Goal: Task Accomplishment & Management: Manage account settings

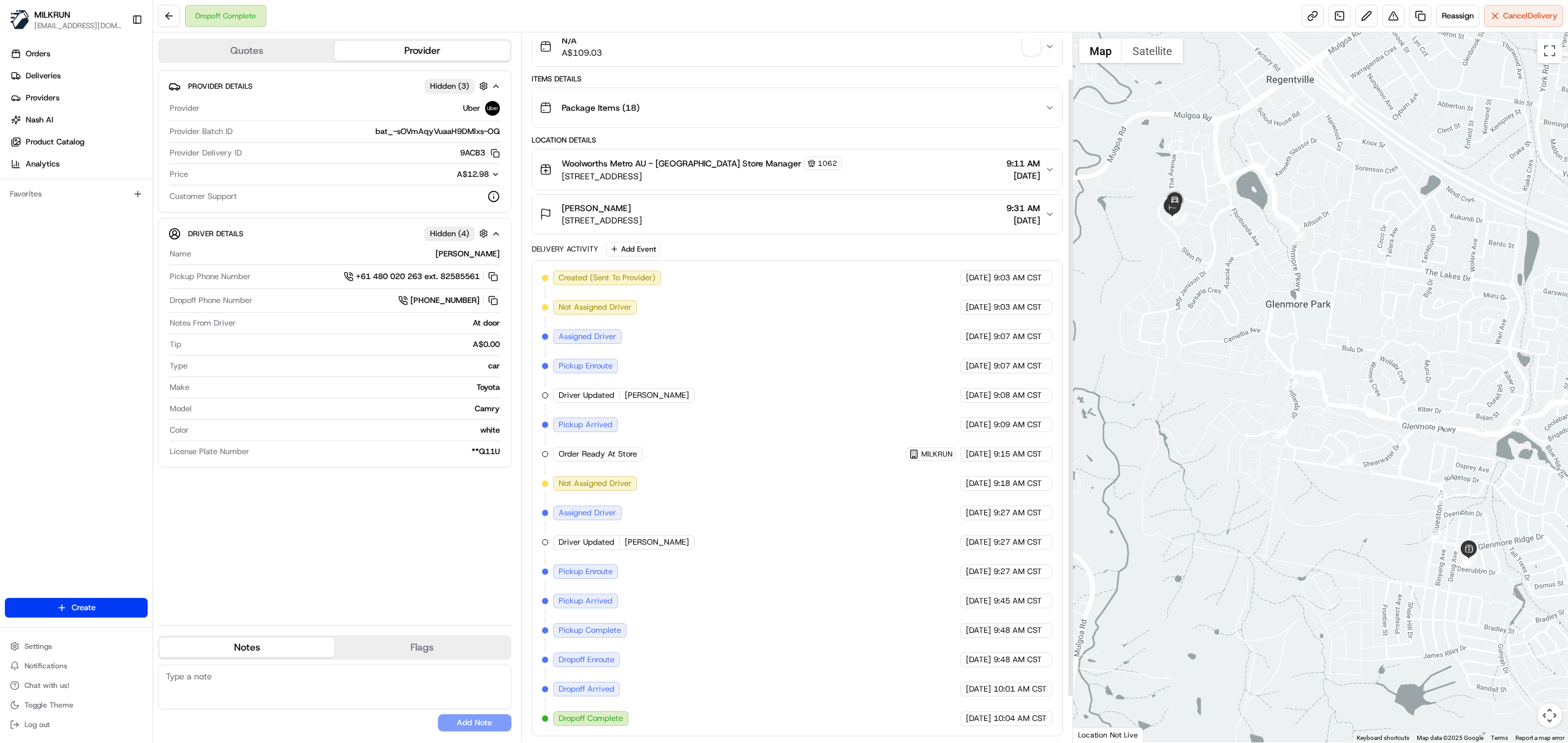
scroll to position [106, 0]
drag, startPoint x: 420, startPoint y: 255, endPoint x: 496, endPoint y: 259, distance: 76.1
click at [496, 259] on div "Gagandeep Singh G." at bounding box center [348, 253] width 304 height 11
copy div "Gagandeep Singh G"
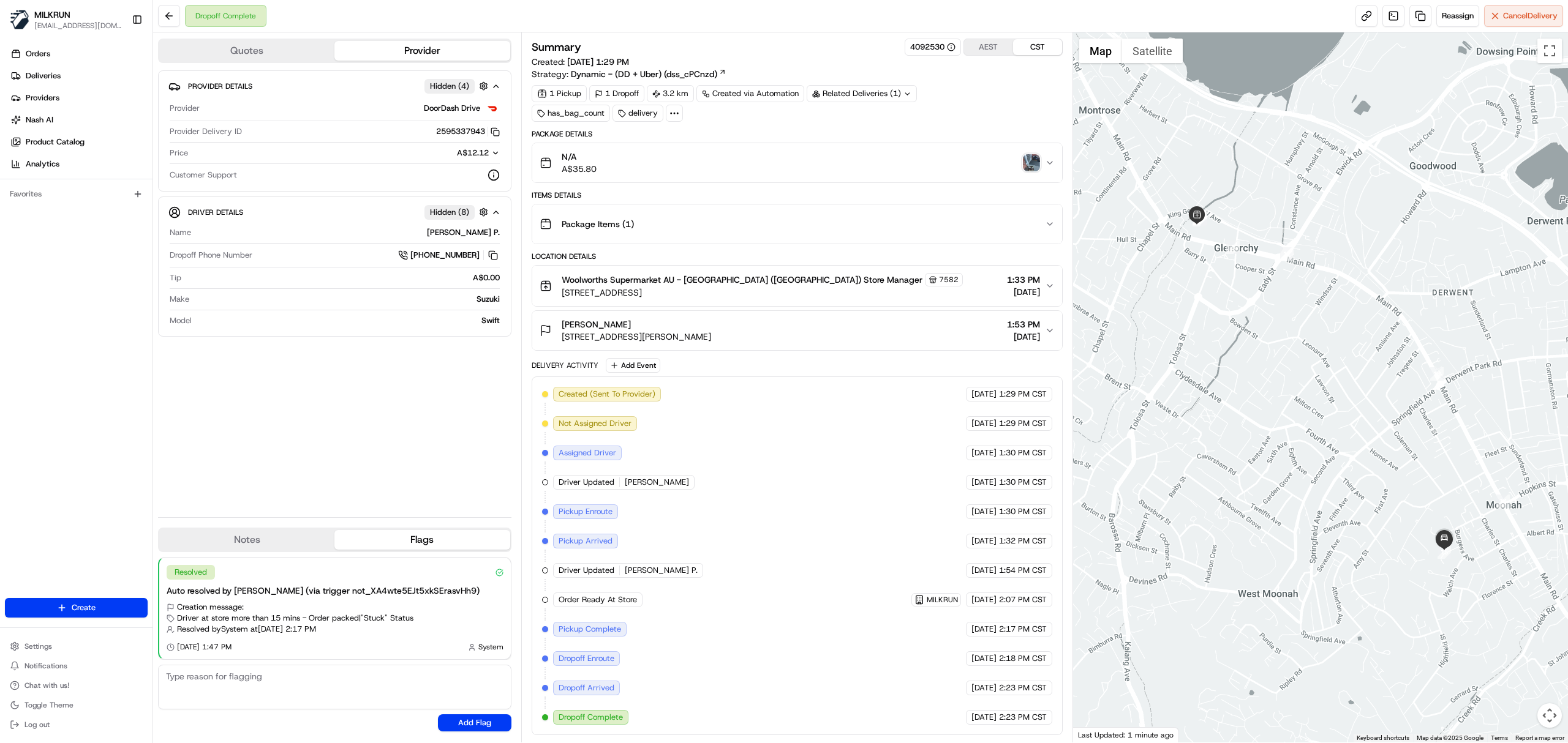
scroll to position [6, 0]
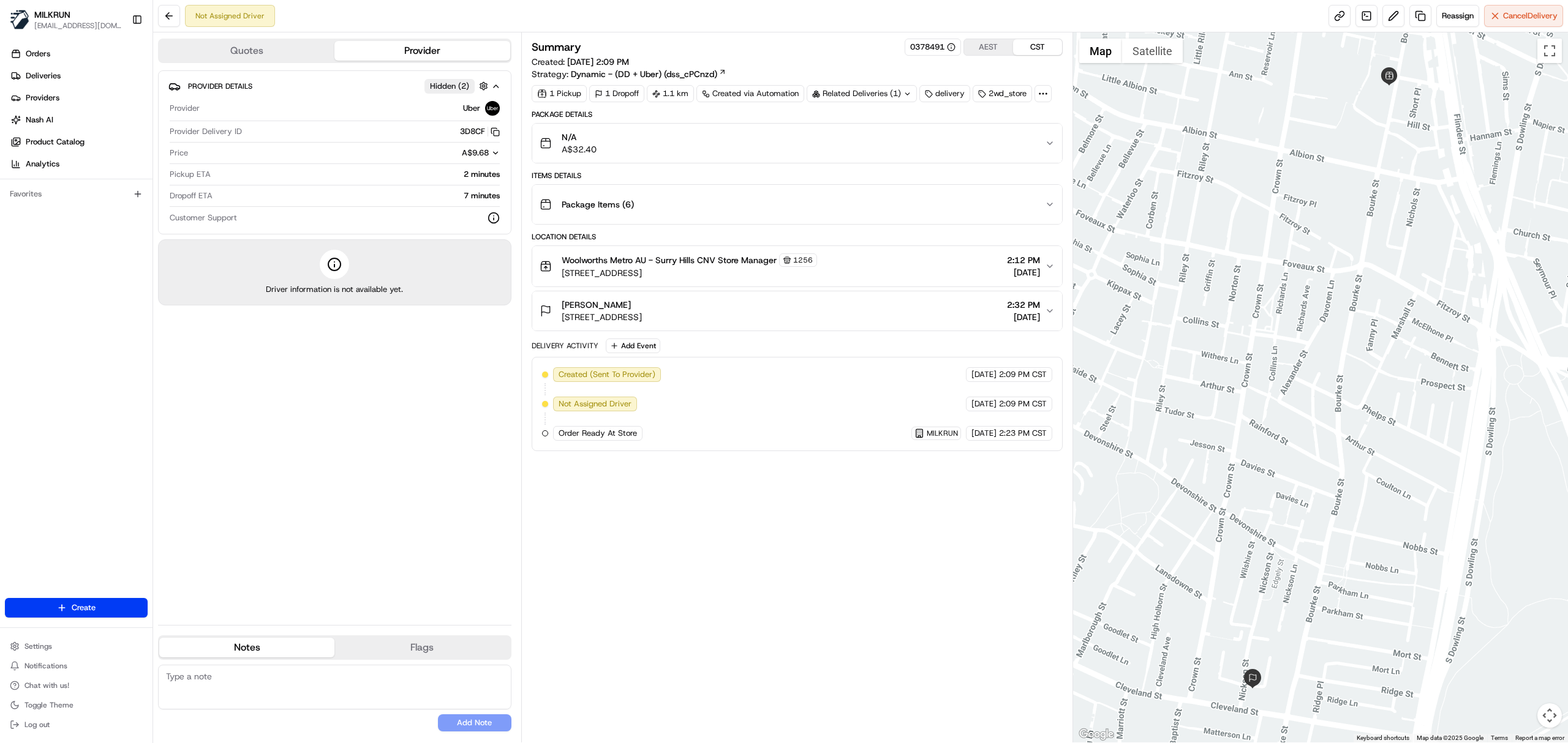
click at [685, 549] on div "Summary 0378491 AEST CST Created: 21/08/2025 2:09 PM Strategy: Dynamic - (DD + …" at bounding box center [797, 388] width 531 height 698
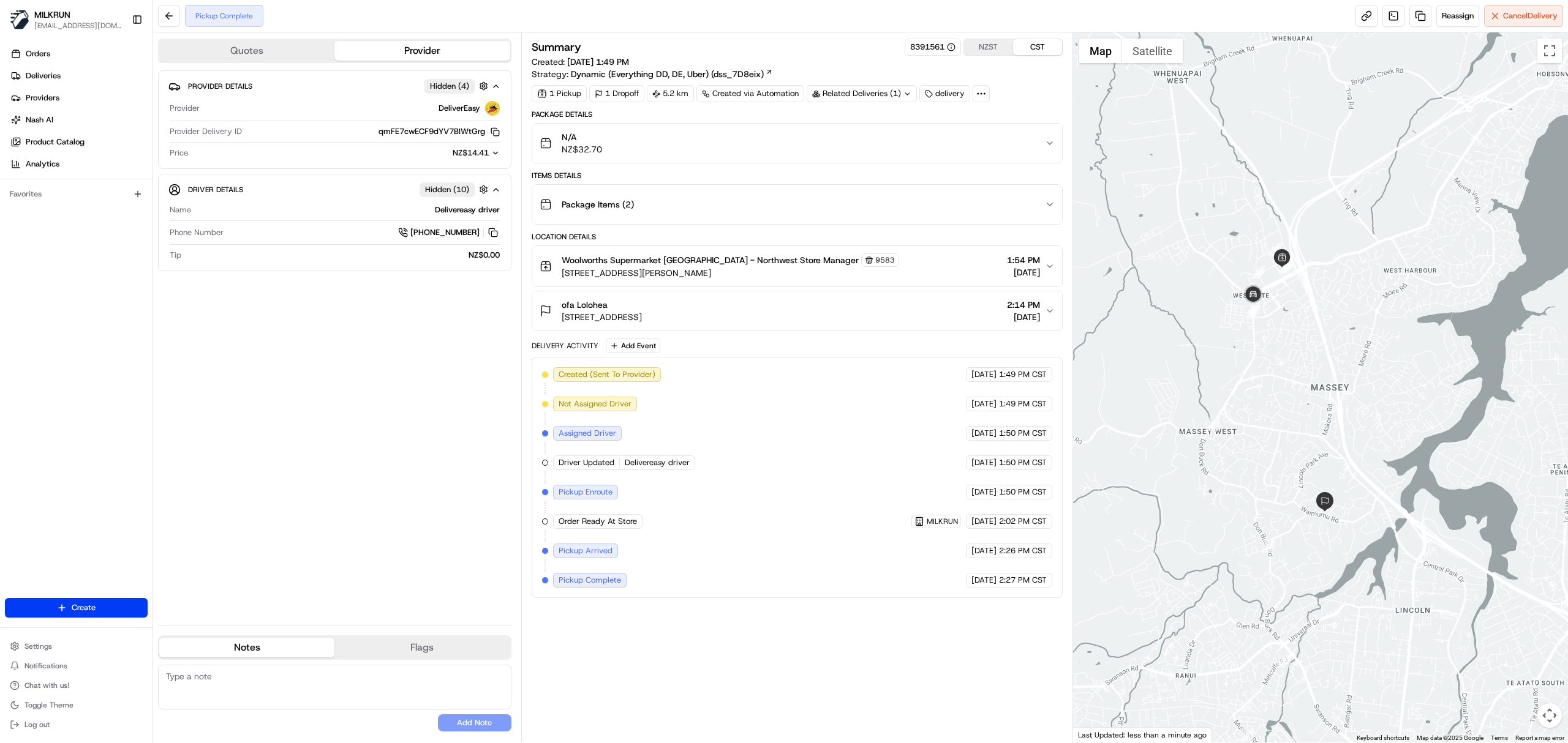
click at [608, 643] on div "Summary 8391561 NZST CST Created: 21/08/2025 1:49 PM Strategy: Dynamic (Everyth…" at bounding box center [797, 388] width 531 height 698
click at [302, 459] on div "Provider Details Hidden ( 4 ) Provider DeliverEasy Provider Delivery ID qmFE7cw…" at bounding box center [334, 343] width 353 height 545
click at [740, 671] on div "Summary 8391561 NZST CST Created: 21/08/2025 1:49 PM Strategy: Dynamic (Everyth…" at bounding box center [797, 388] width 531 height 698
click at [343, 350] on div "Provider Details Hidden ( 4 ) Provider DeliverEasy Provider Delivery ID qmFE7cw…" at bounding box center [334, 343] width 353 height 545
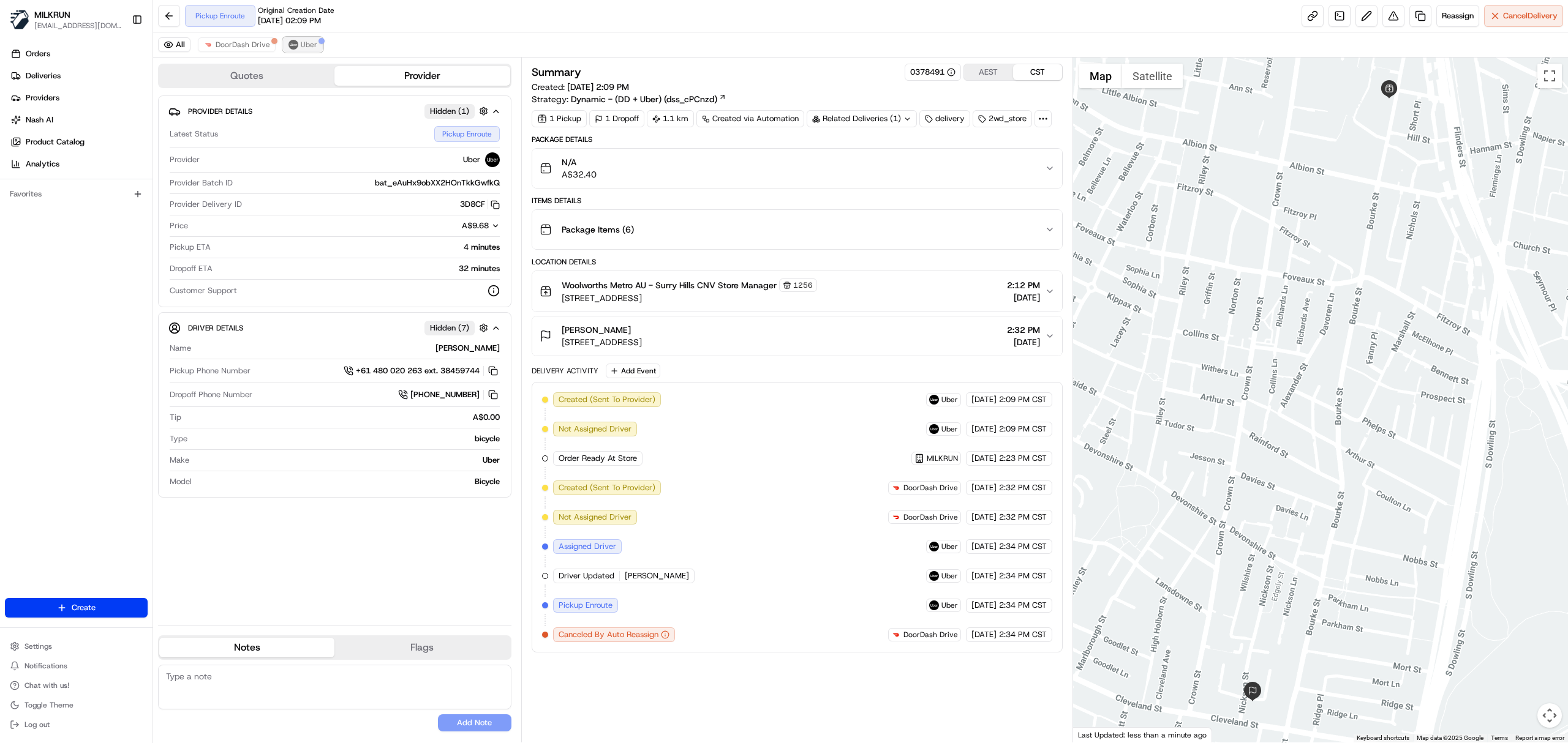
click at [309, 49] on span "Uber" at bounding box center [309, 44] width 17 height 9
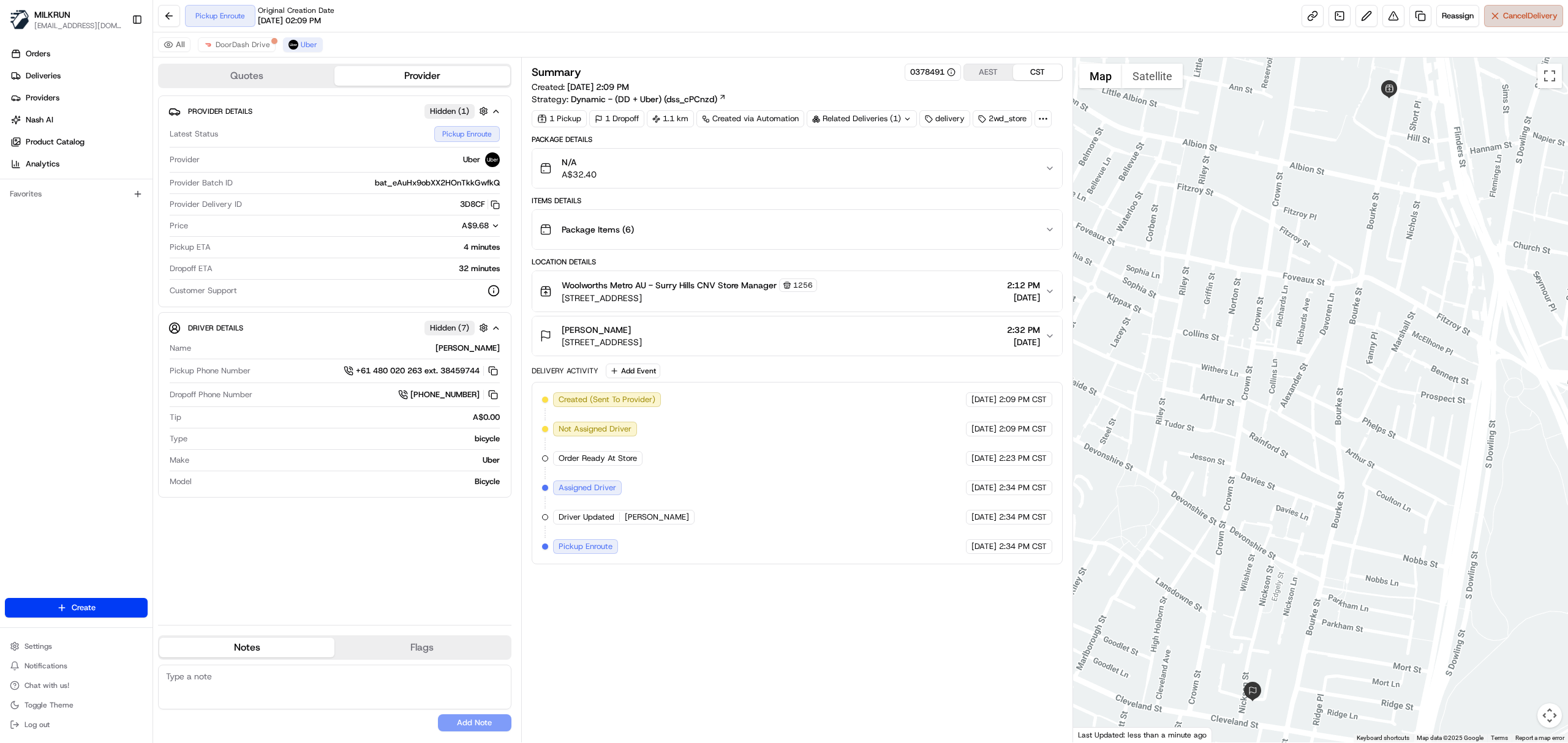
click at [1500, 22] on button "Cancel Delivery" at bounding box center [1524, 16] width 79 height 22
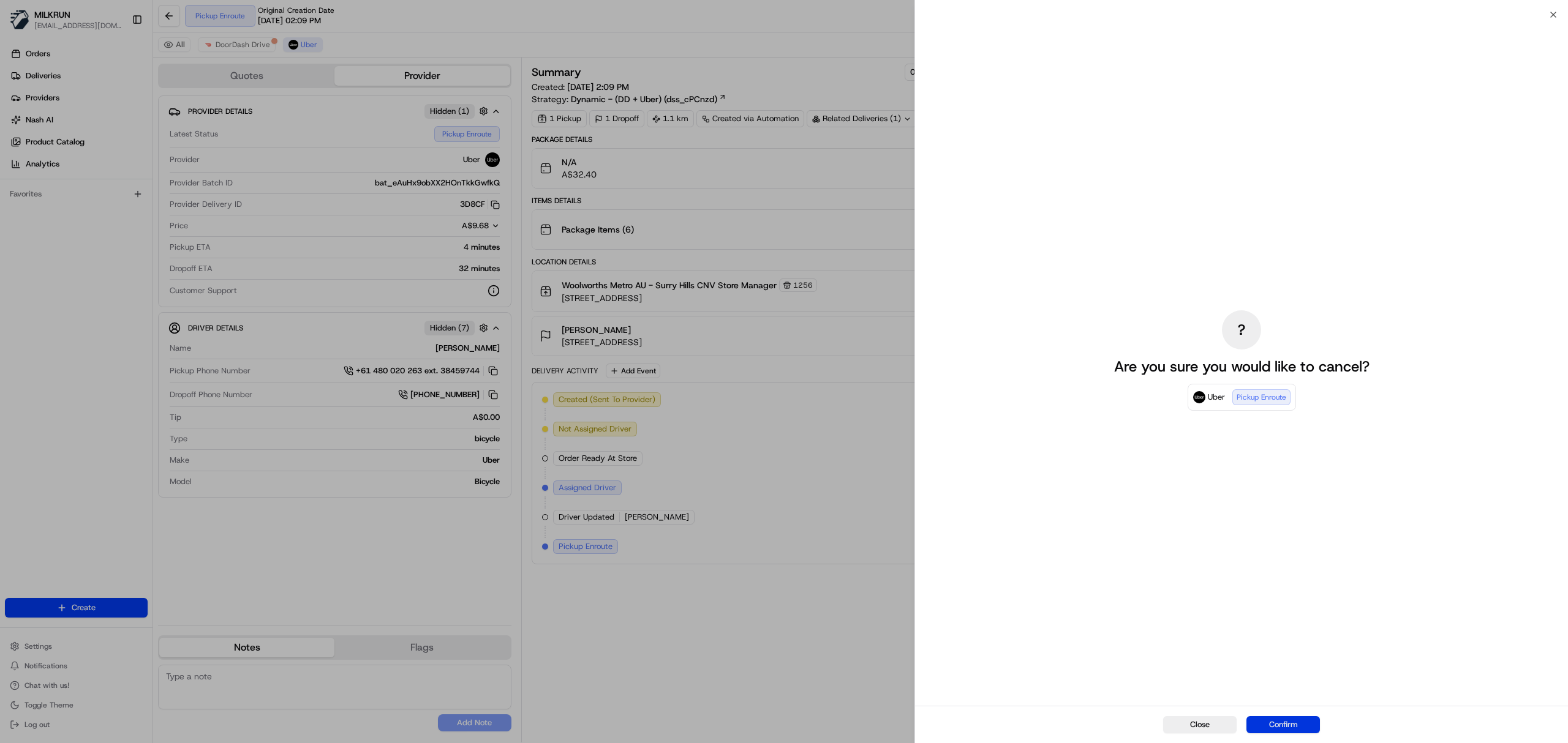
click at [1292, 723] on button "Confirm" at bounding box center [1282, 725] width 74 height 17
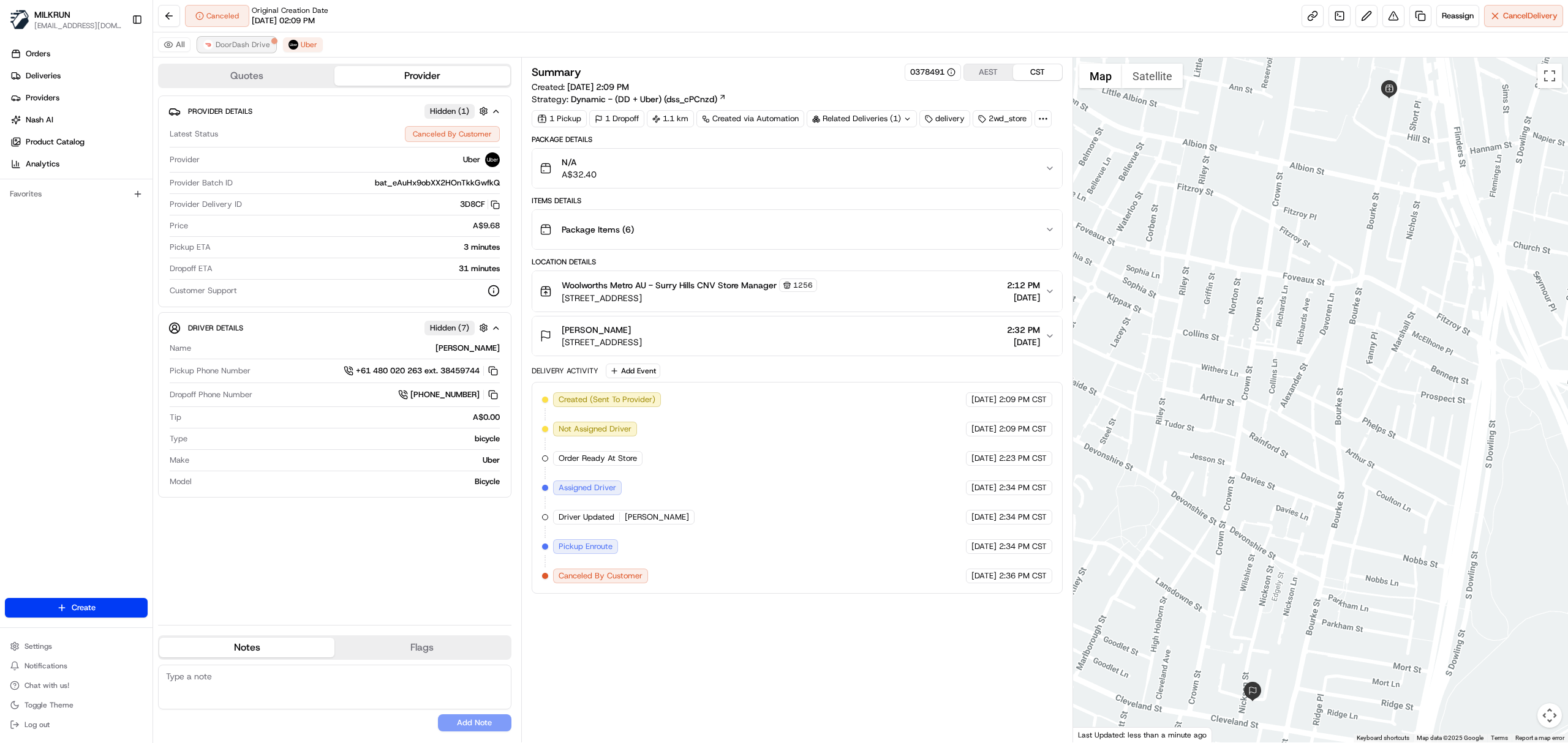
click at [243, 47] on span "DoorDash Drive" at bounding box center [243, 44] width 55 height 9
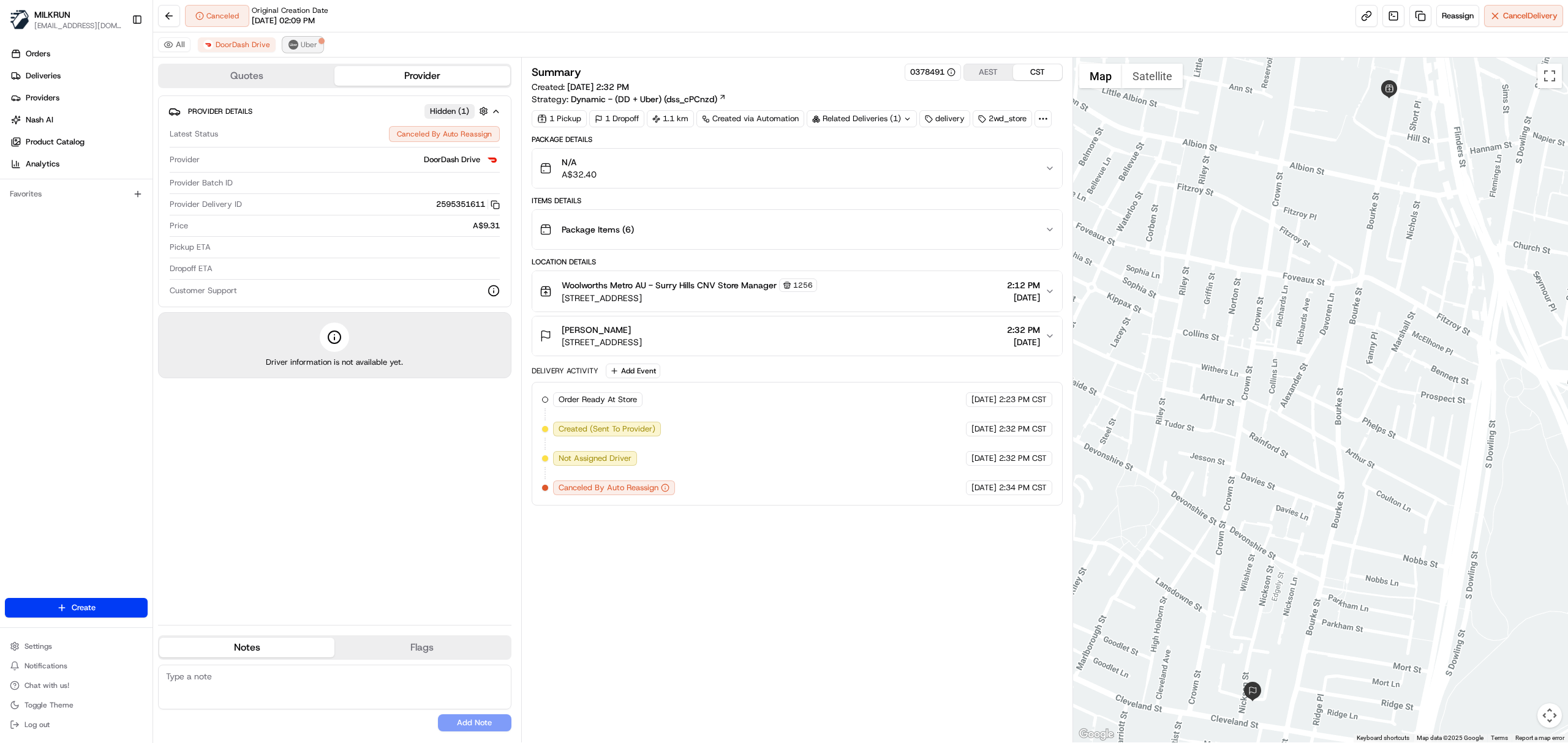
click at [309, 45] on span "Uber" at bounding box center [309, 44] width 17 height 9
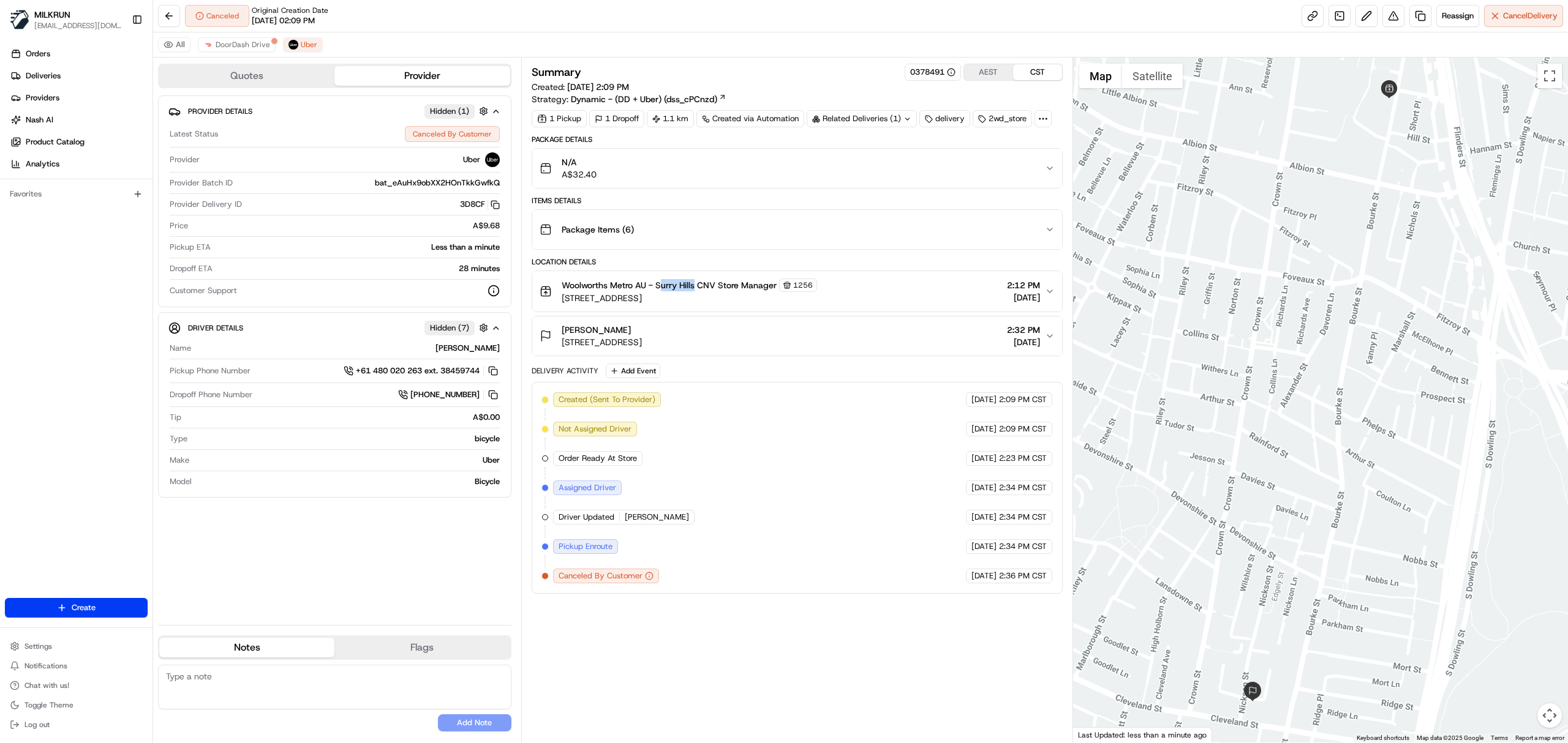
drag, startPoint x: 659, startPoint y: 287, endPoint x: 697, endPoint y: 289, distance: 38.1
click at [697, 289] on span "Woolworths Metro AU - Surry Hills CNV Store Manager" at bounding box center [669, 285] width 215 height 12
copy span "urry Hills"
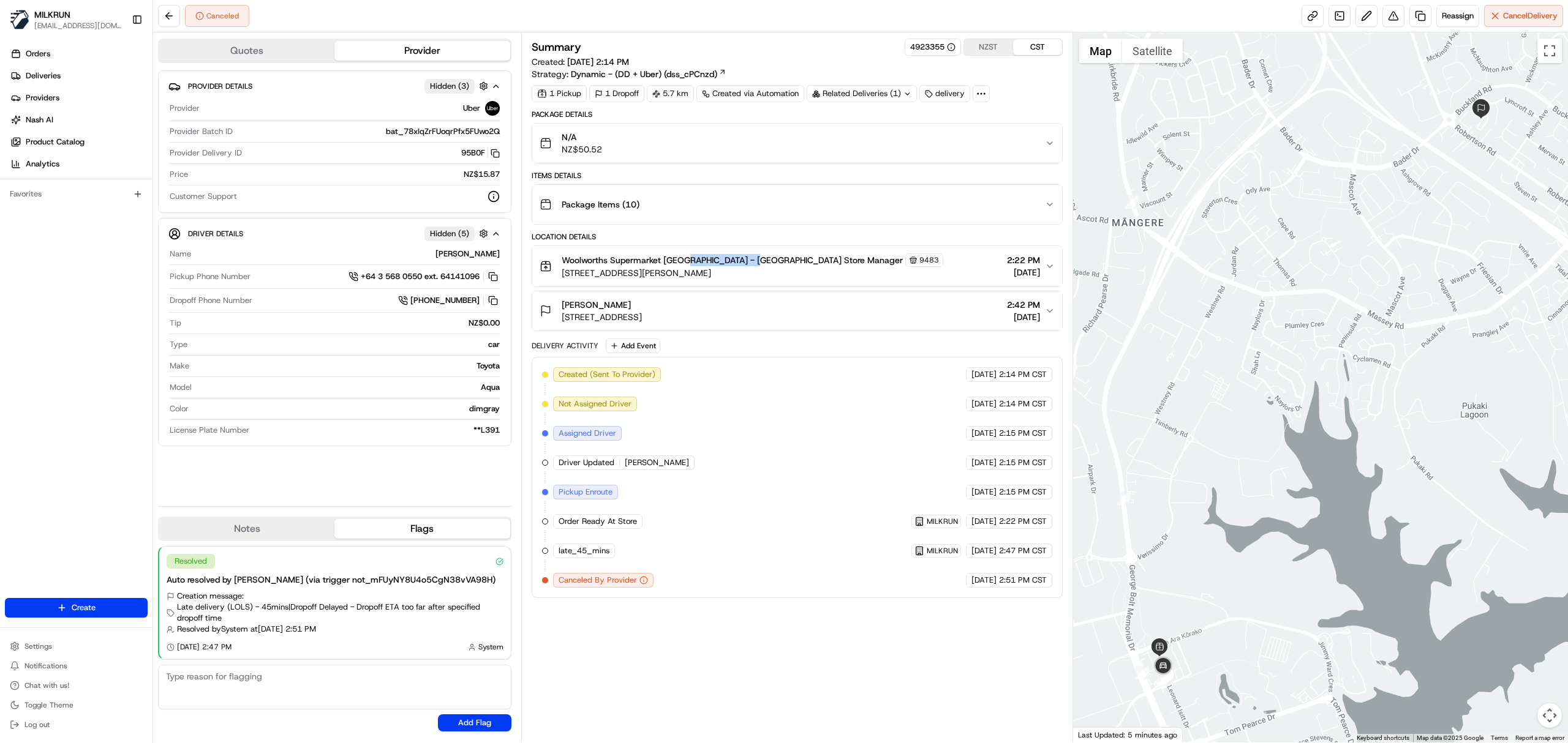
drag, startPoint x: 683, startPoint y: 264, endPoint x: 750, endPoint y: 264, distance: 67.0
click at [750, 264] on span "Woolworths Supermarket NZ - Auckland Airport Store Manager" at bounding box center [732, 260] width 341 height 12
copy span "Auckland Airport"
click at [1454, 15] on span "Reassign" at bounding box center [1458, 15] width 32 height 11
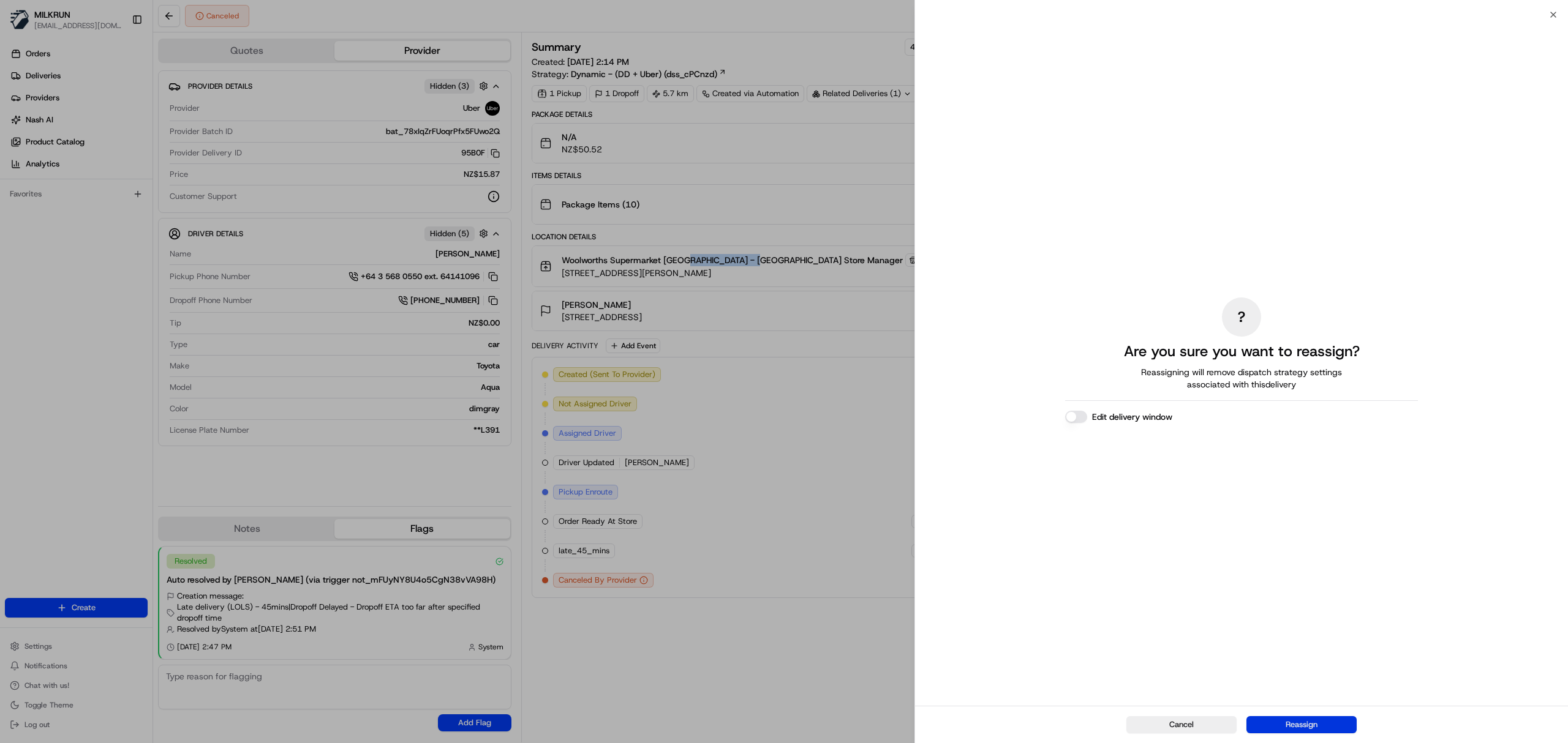
click at [1258, 720] on button "Reassign" at bounding box center [1301, 725] width 110 height 17
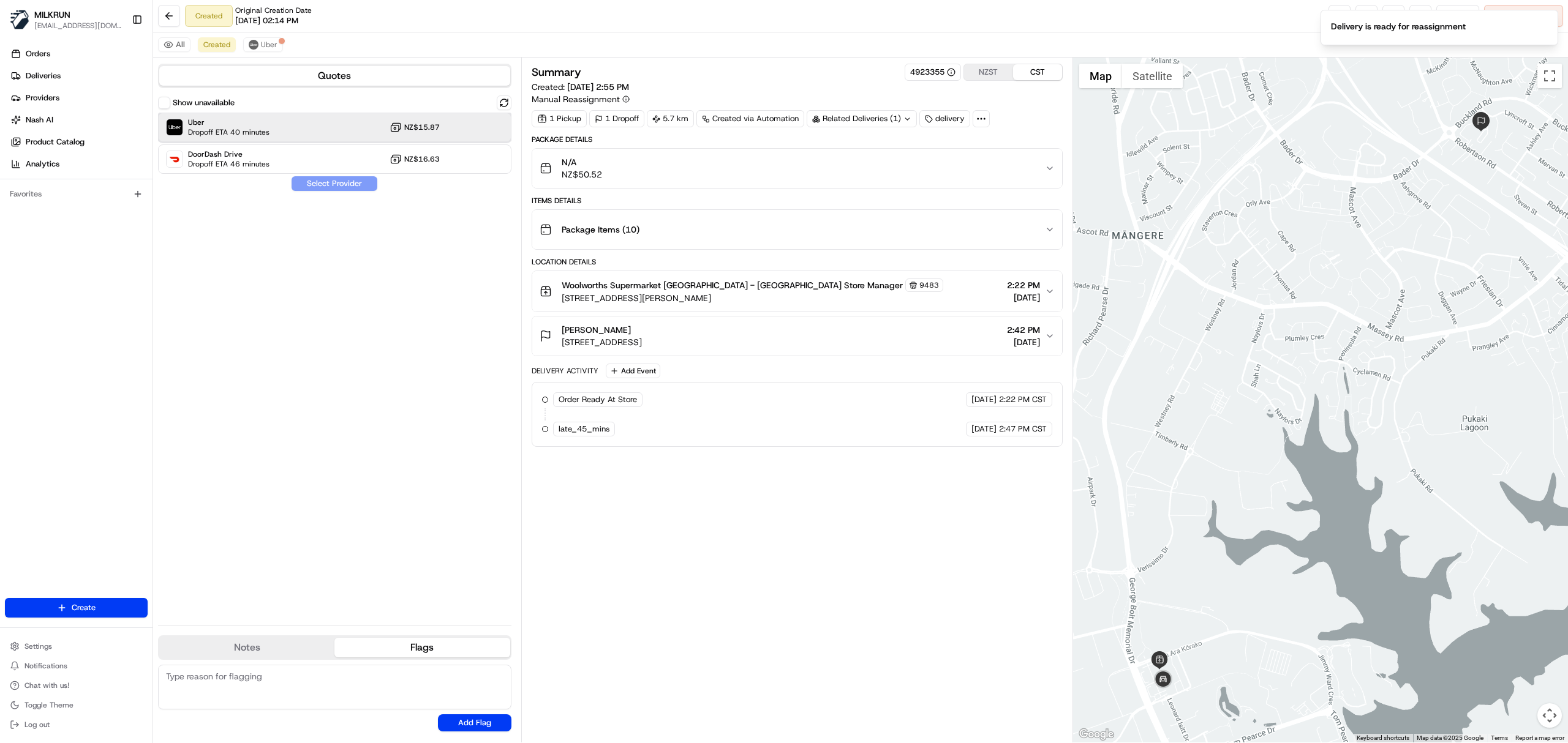
click at [293, 130] on div "Uber Dropoff ETA 40 minutes NZ$15.87" at bounding box center [334, 127] width 353 height 29
click at [316, 182] on button "Assign Provider" at bounding box center [334, 184] width 87 height 15
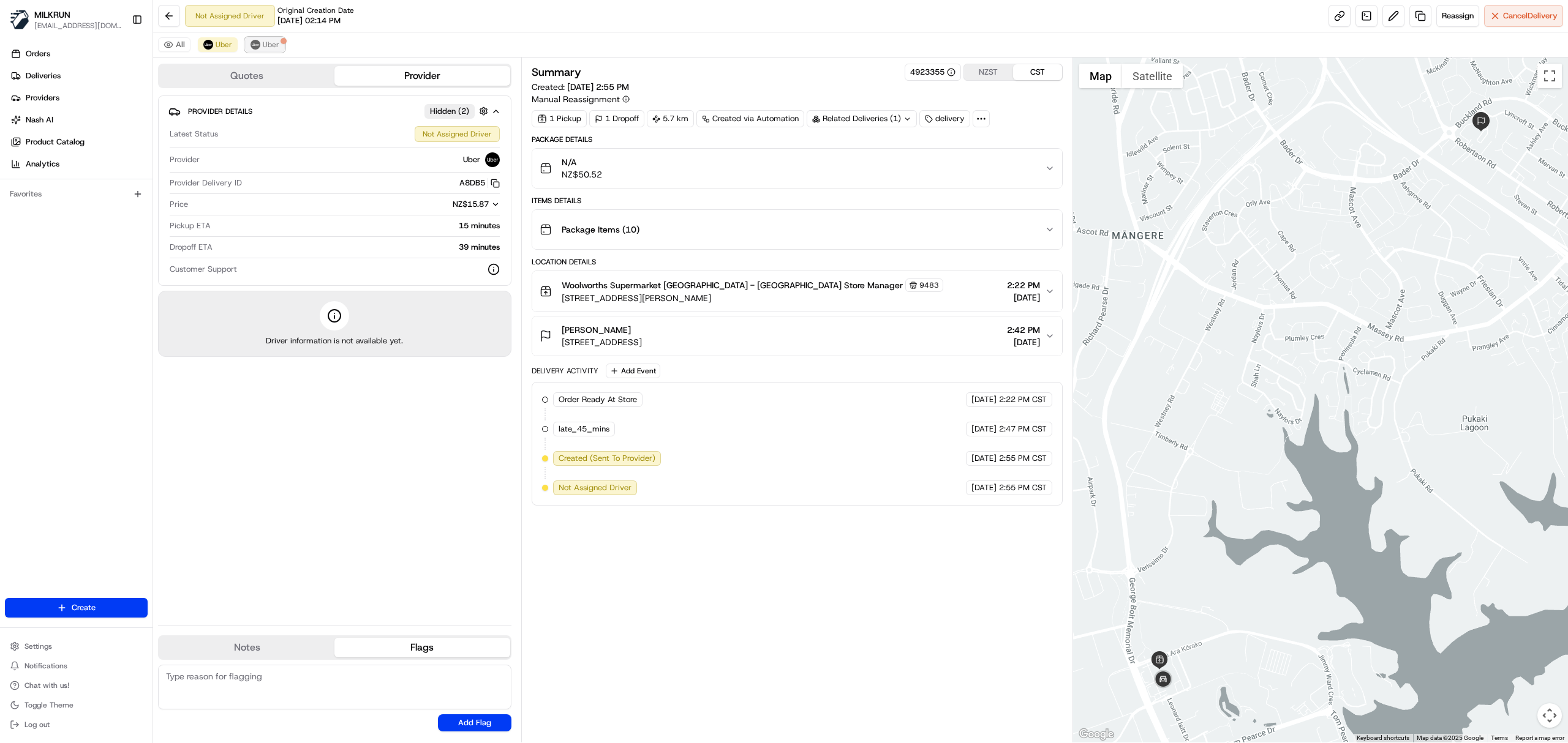
click at [255, 42] on img at bounding box center [255, 44] width 9 height 9
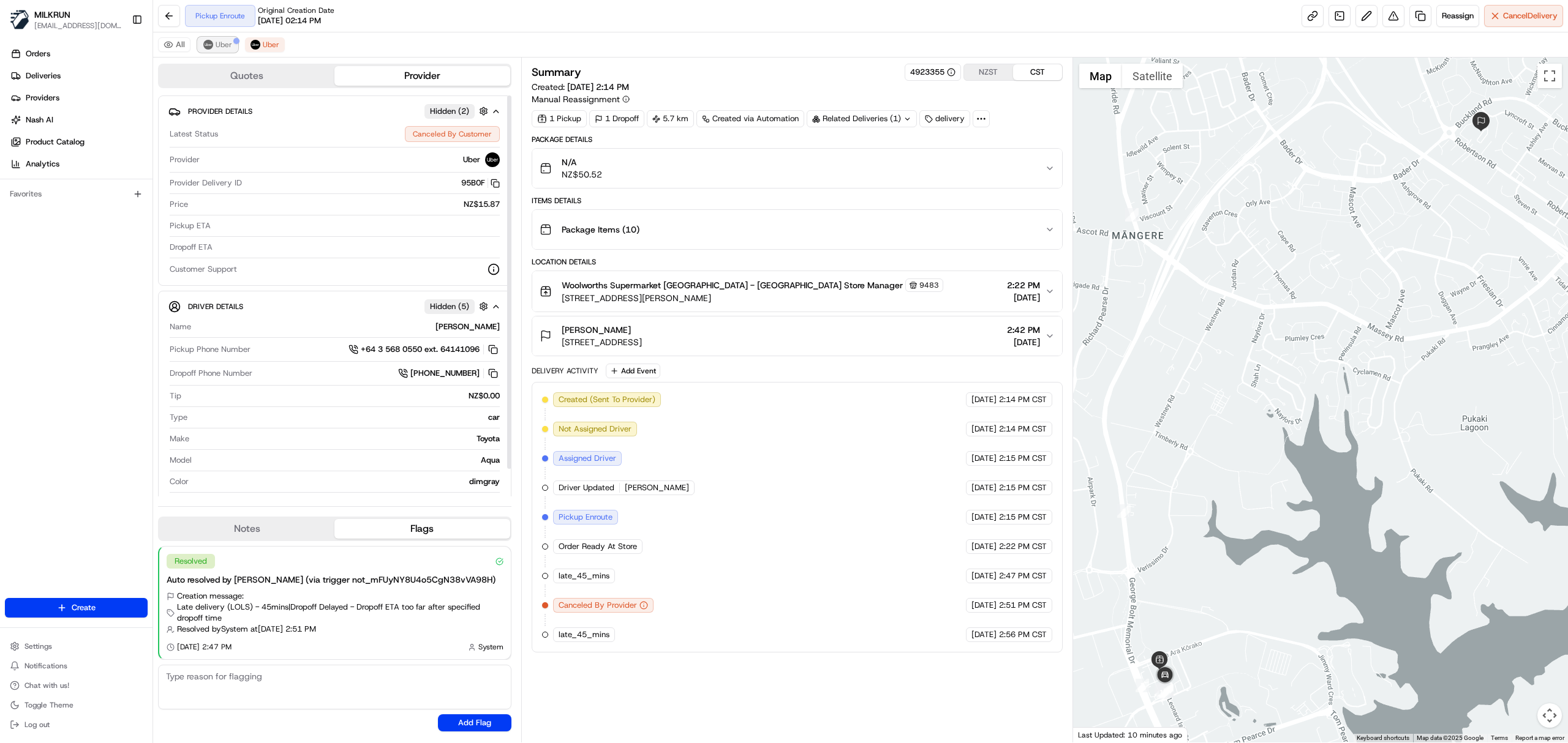
click at [225, 44] on span "Uber" at bounding box center [224, 44] width 17 height 9
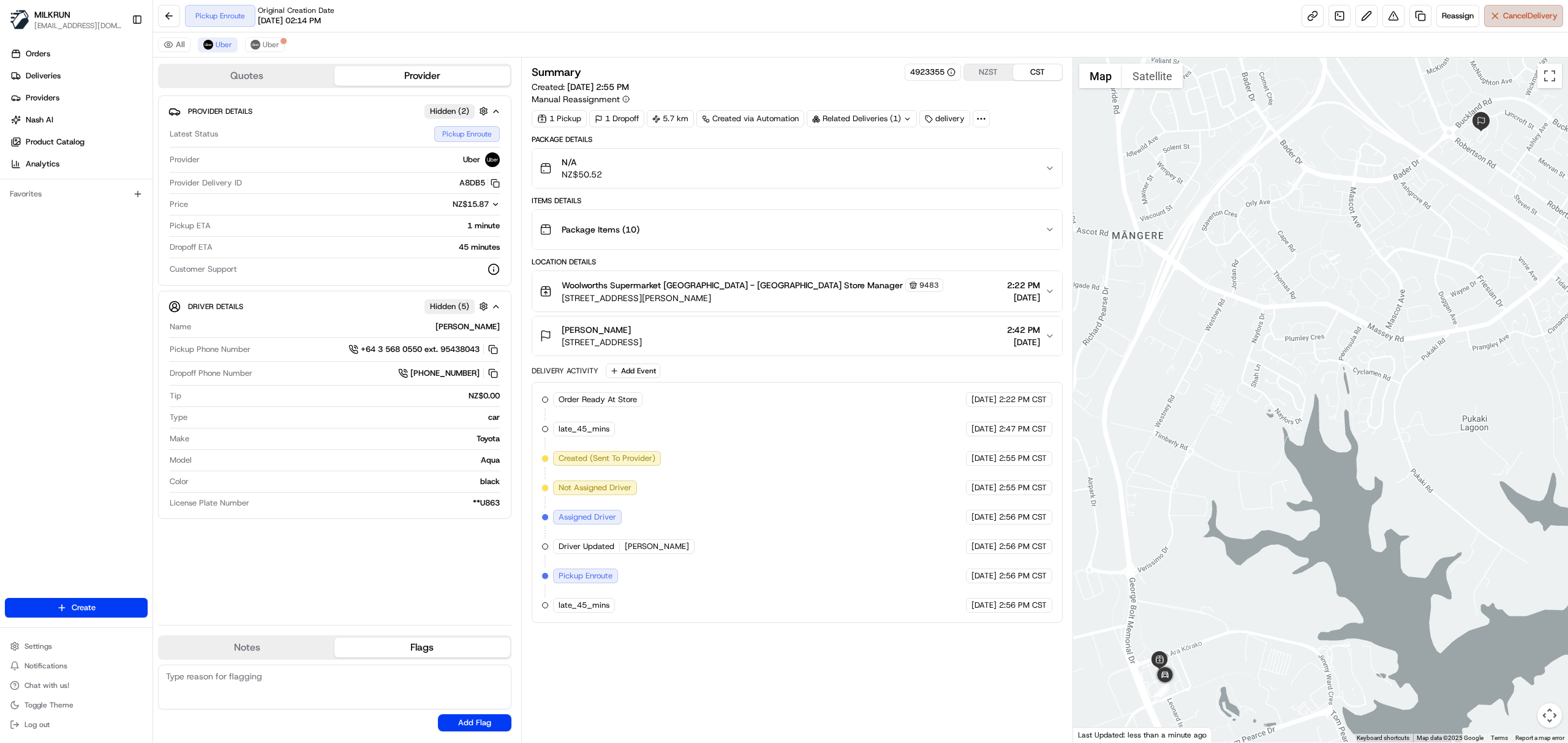
click at [1511, 16] on span "Cancel Delivery" at bounding box center [1530, 15] width 55 height 11
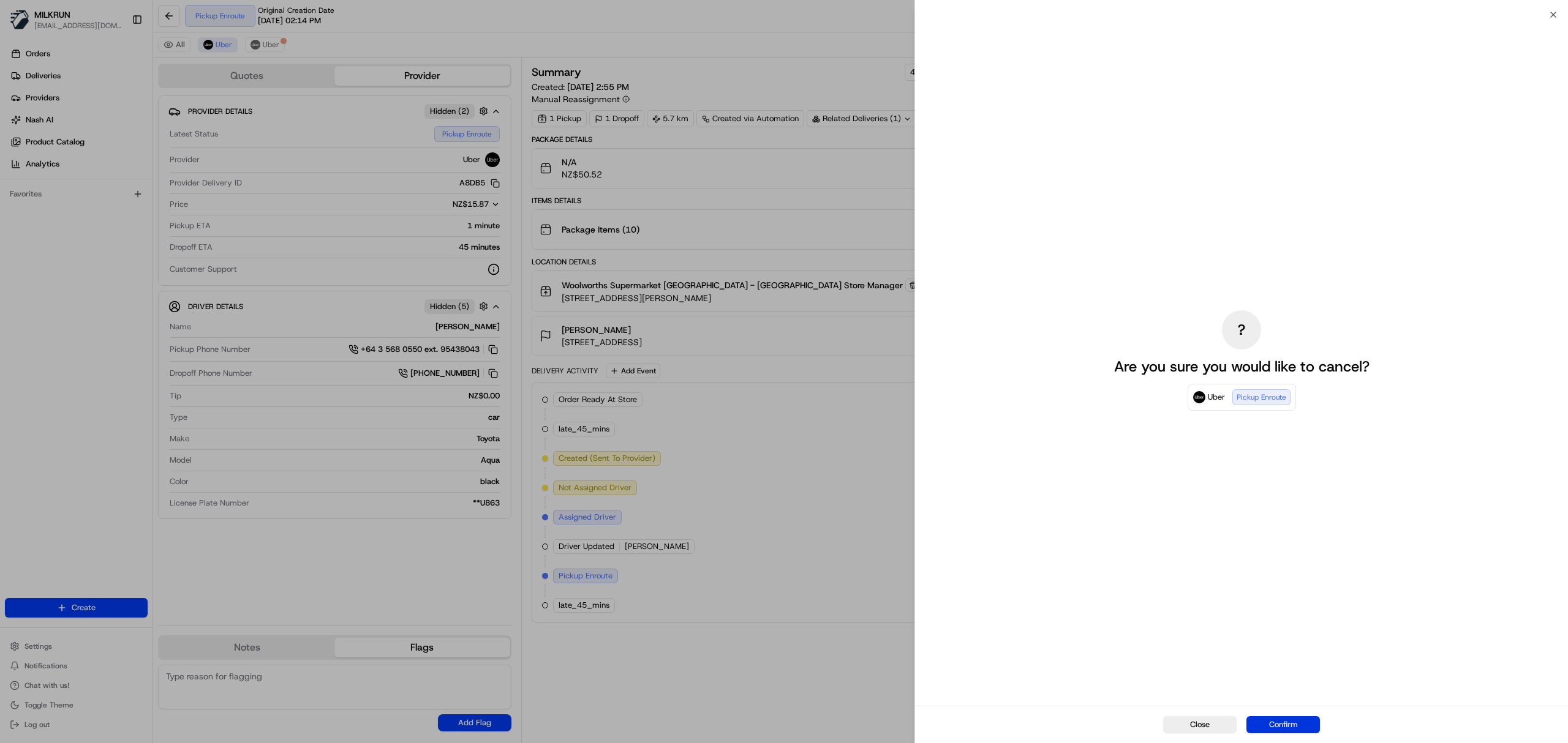
click at [1269, 723] on button "Confirm" at bounding box center [1282, 725] width 74 height 17
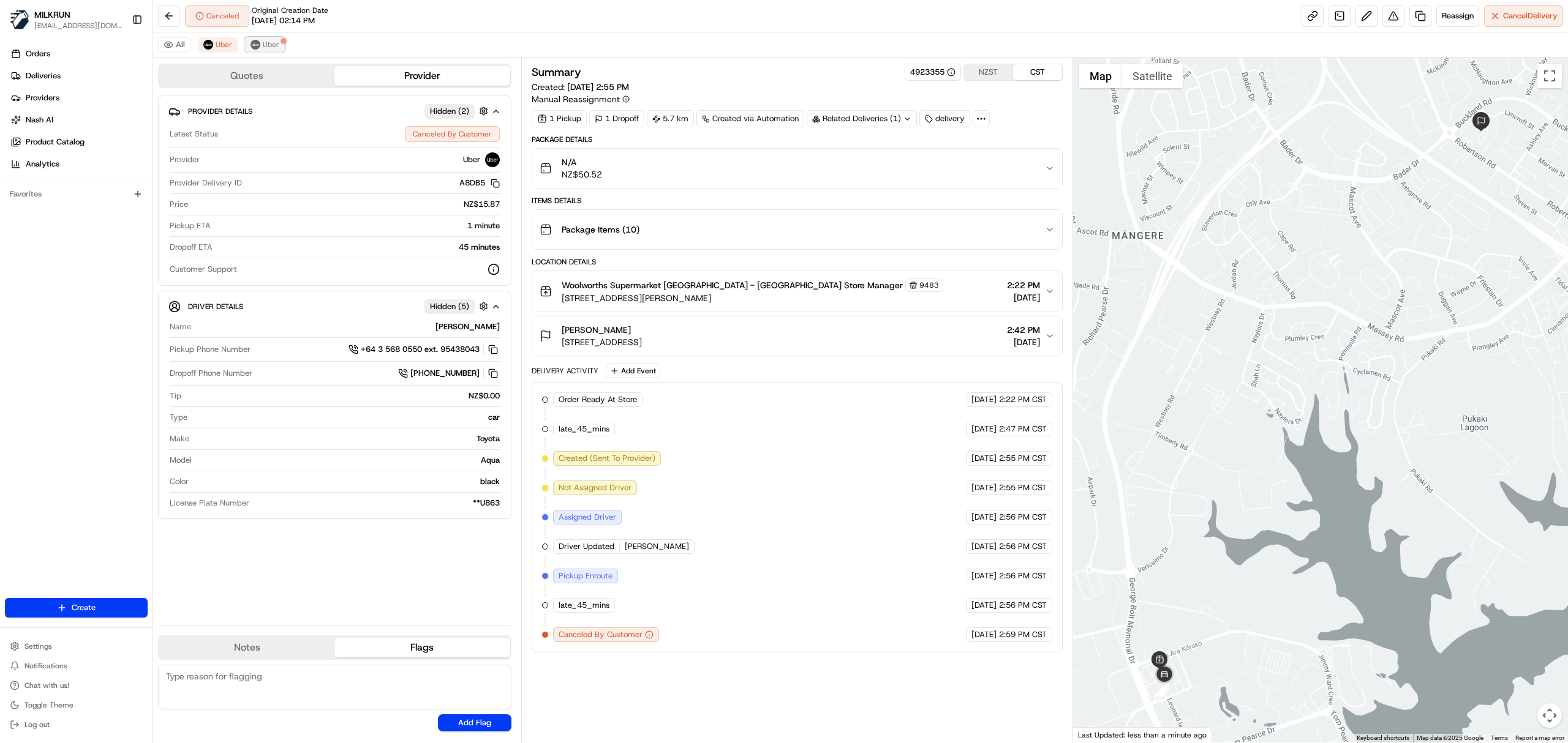
click at [267, 52] on button "Uber" at bounding box center [264, 44] width 40 height 15
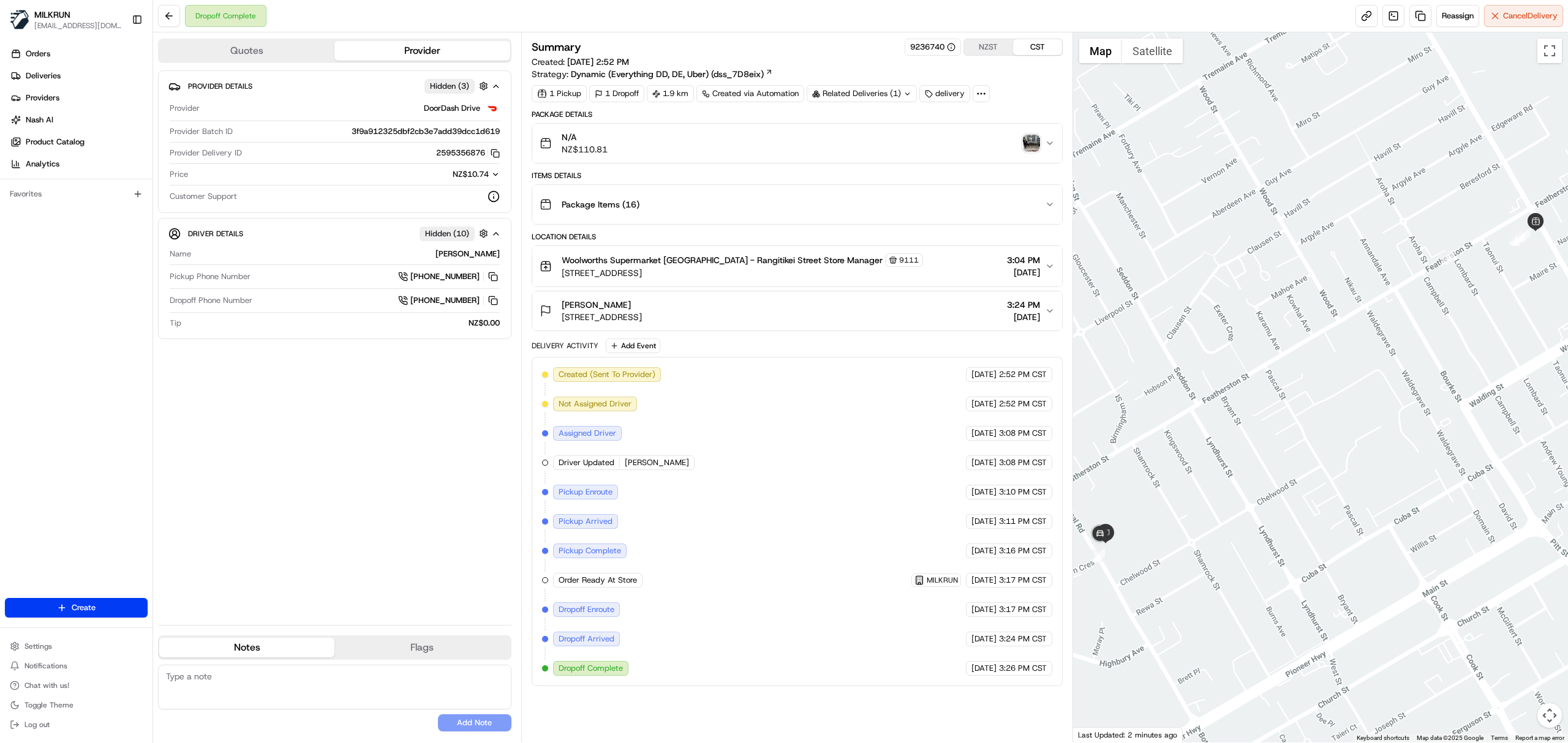
click at [1034, 142] on img "button" at bounding box center [1032, 144] width 17 height 17
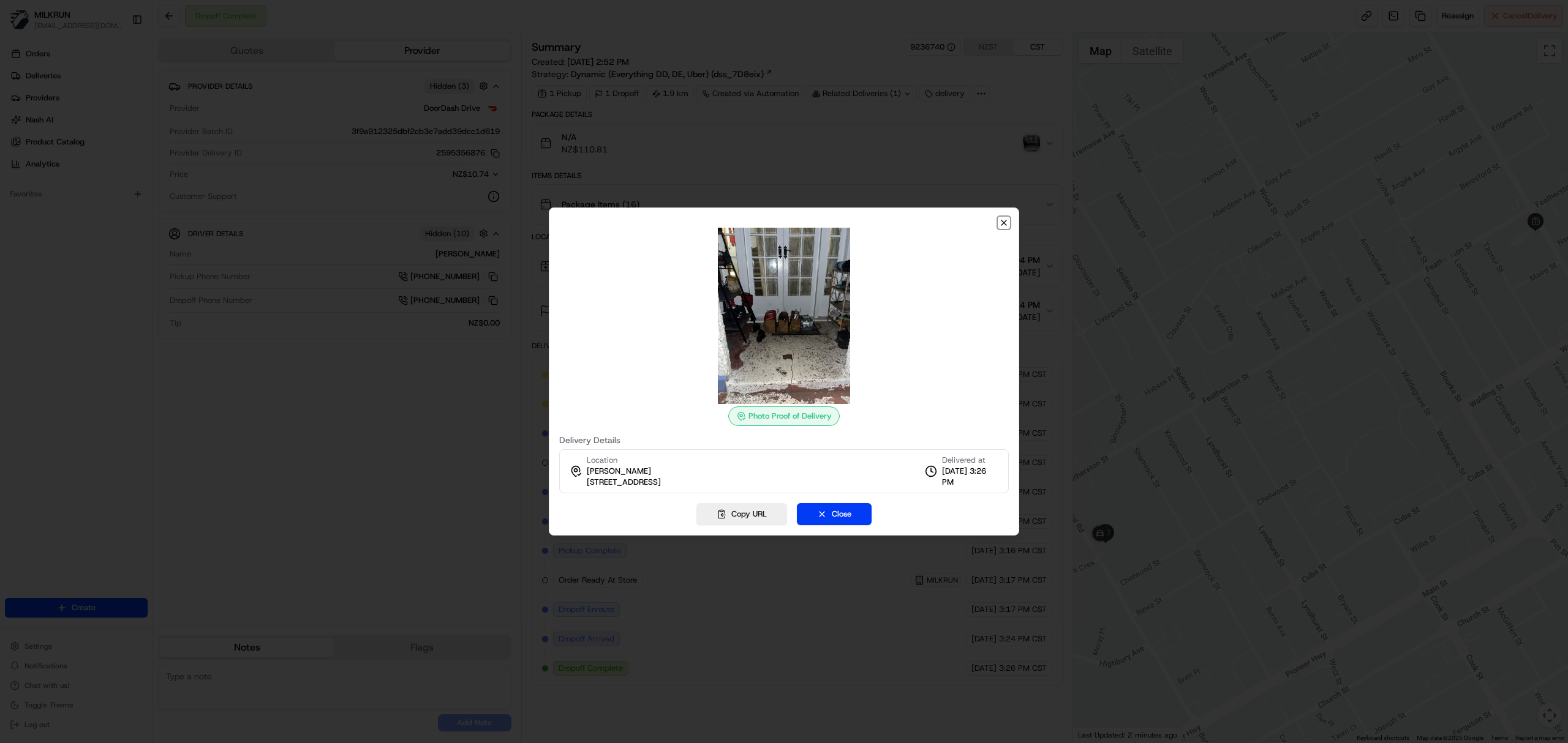
click at [999, 226] on icon "button" at bounding box center [1003, 222] width 9 height 9
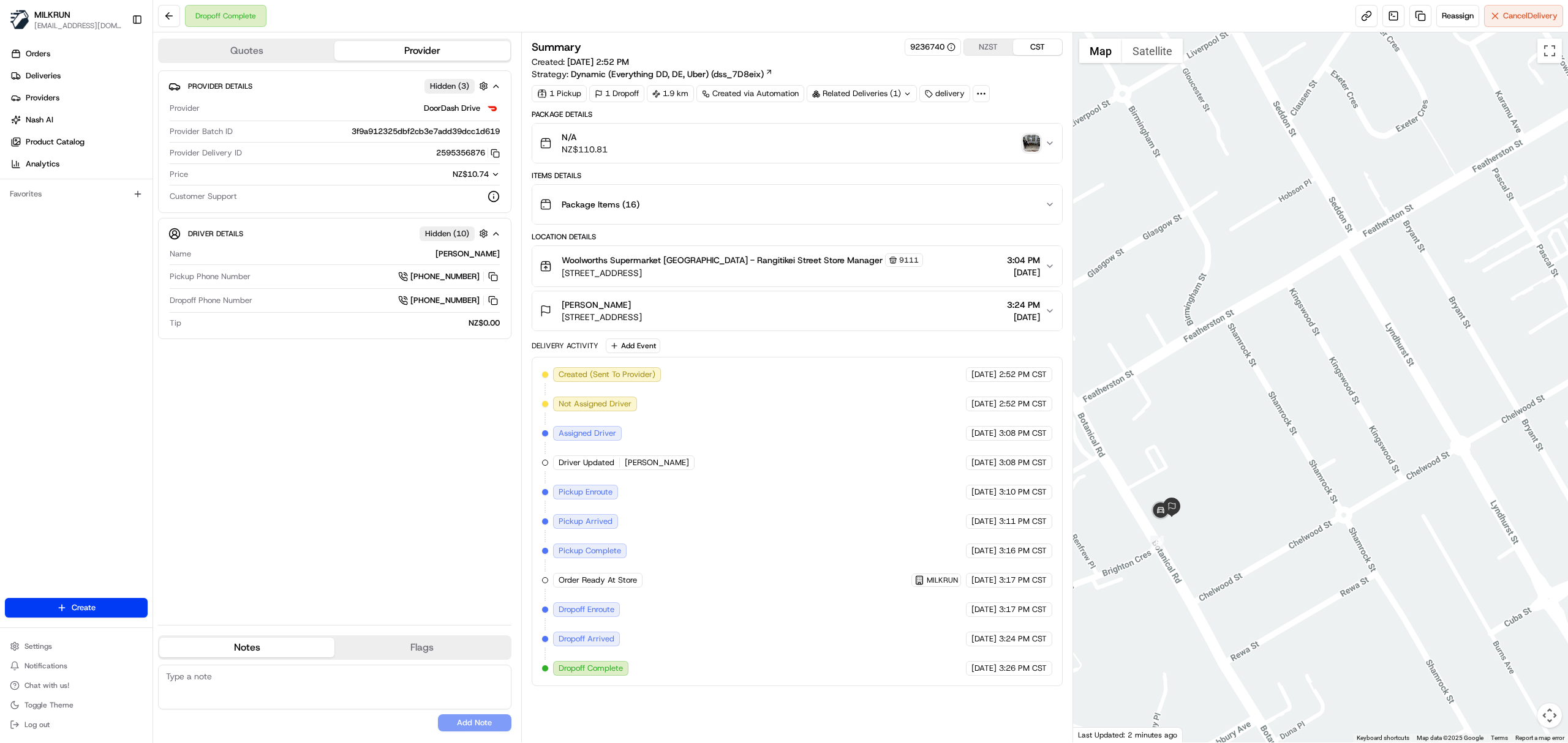
drag, startPoint x: 1161, startPoint y: 518, endPoint x: 1253, endPoint y: 435, distance: 123.9
click at [1253, 435] on div at bounding box center [1321, 388] width 495 height 710
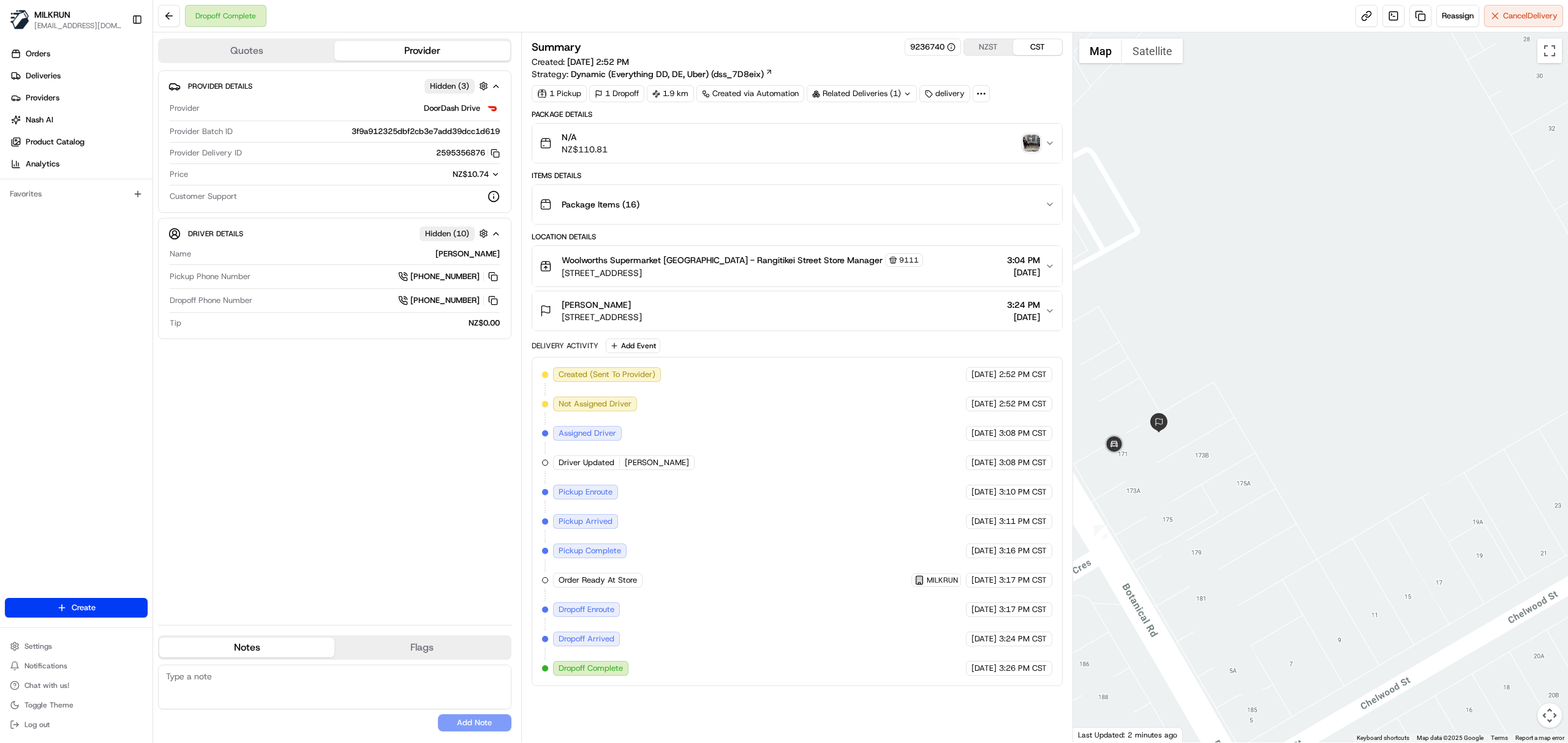
drag, startPoint x: 1220, startPoint y: 503, endPoint x: 1415, endPoint y: 396, distance: 222.4
click at [1415, 396] on div at bounding box center [1321, 388] width 495 height 710
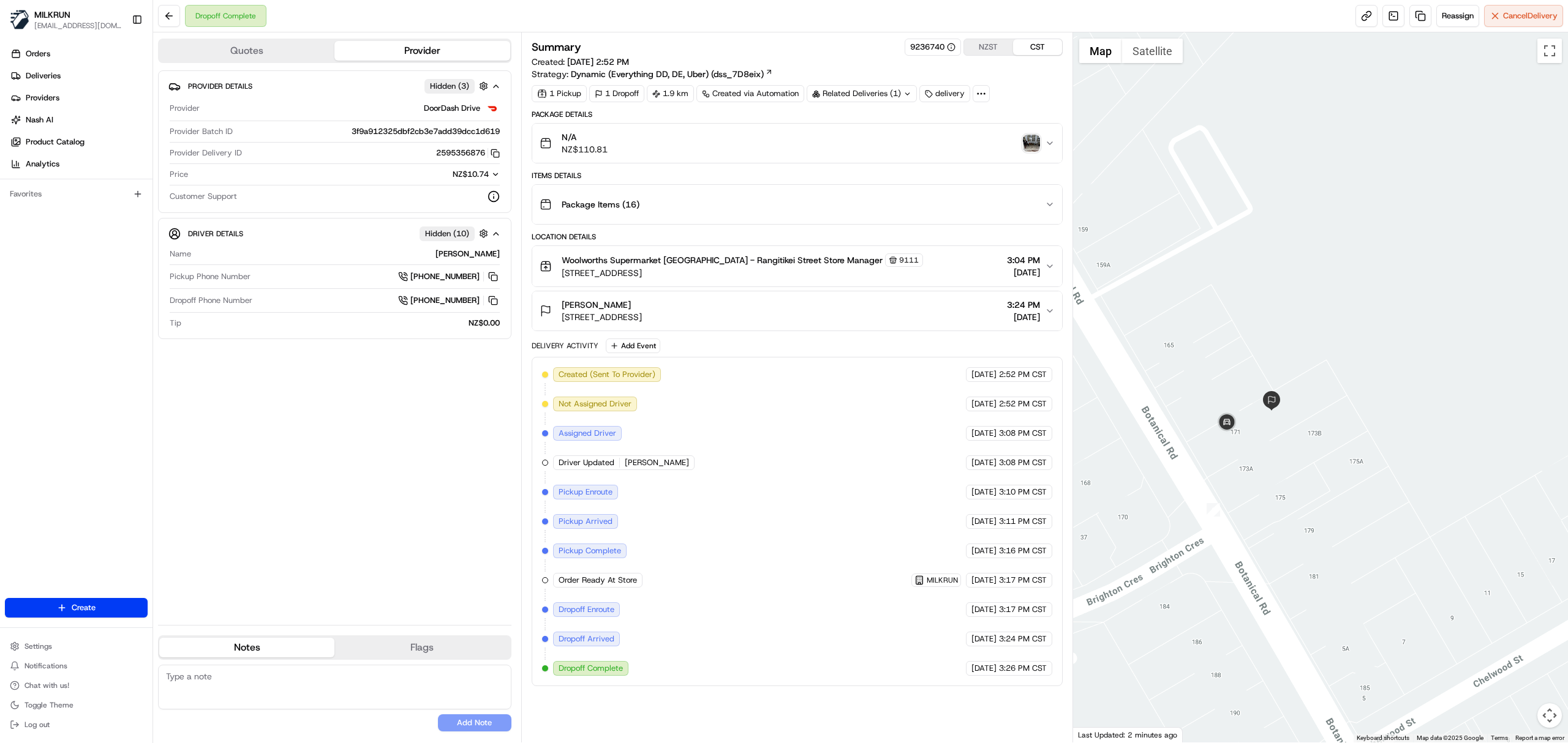
drag, startPoint x: 1282, startPoint y: 441, endPoint x: 1374, endPoint y: 424, distance: 93.6
click at [1374, 424] on div at bounding box center [1321, 388] width 495 height 710
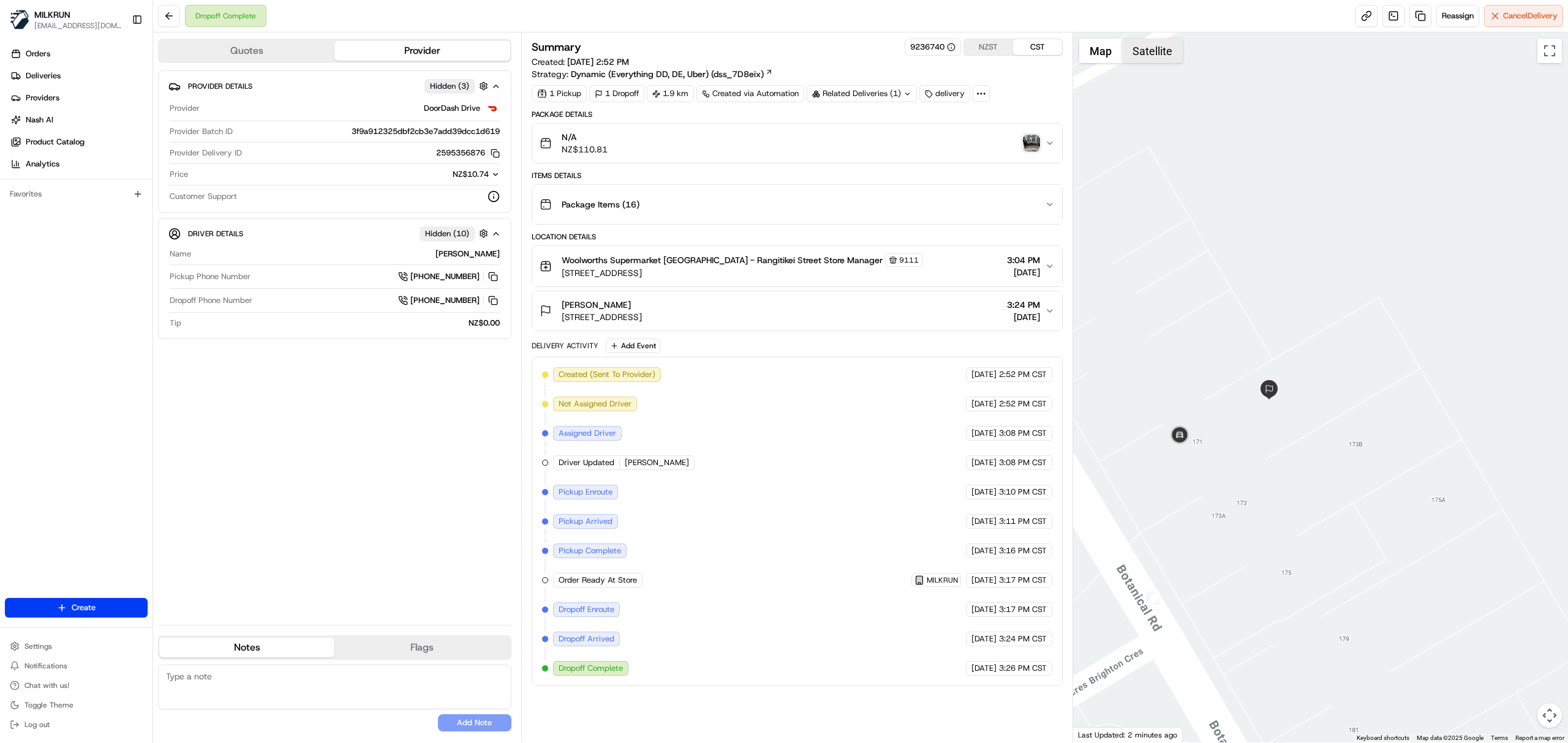
click at [1164, 55] on button "Satellite" at bounding box center [1152, 51] width 60 height 25
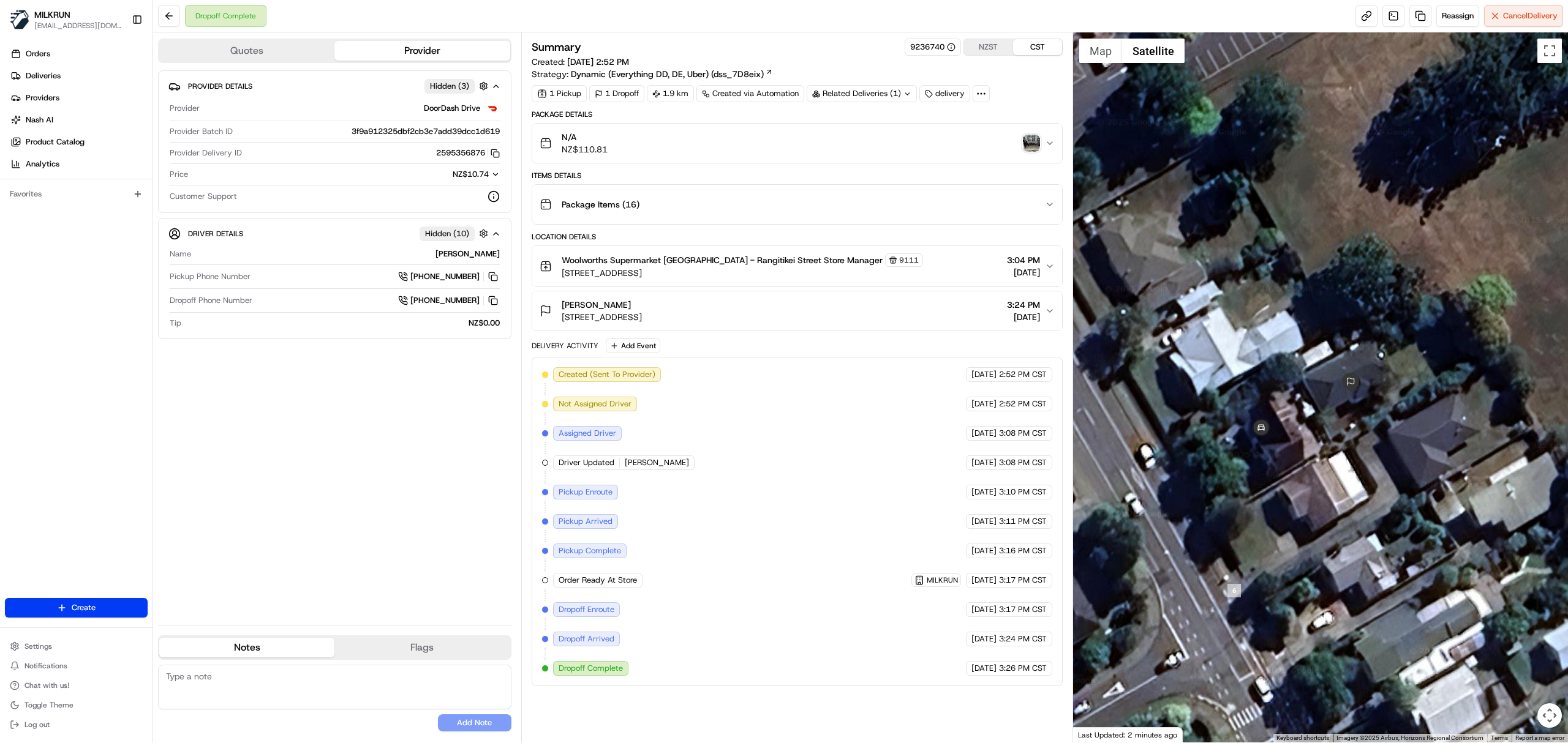
drag, startPoint x: 1262, startPoint y: 452, endPoint x: 1304, endPoint y: 449, distance: 42.1
click at [1304, 449] on div at bounding box center [1321, 388] width 495 height 710
click at [958, 316] on div "Jarrah Shearsby 171/A Botanical Road, Takaro, Manawatū-Whanganui 4412, NZ 3:24 …" at bounding box center [791, 311] width 505 height 25
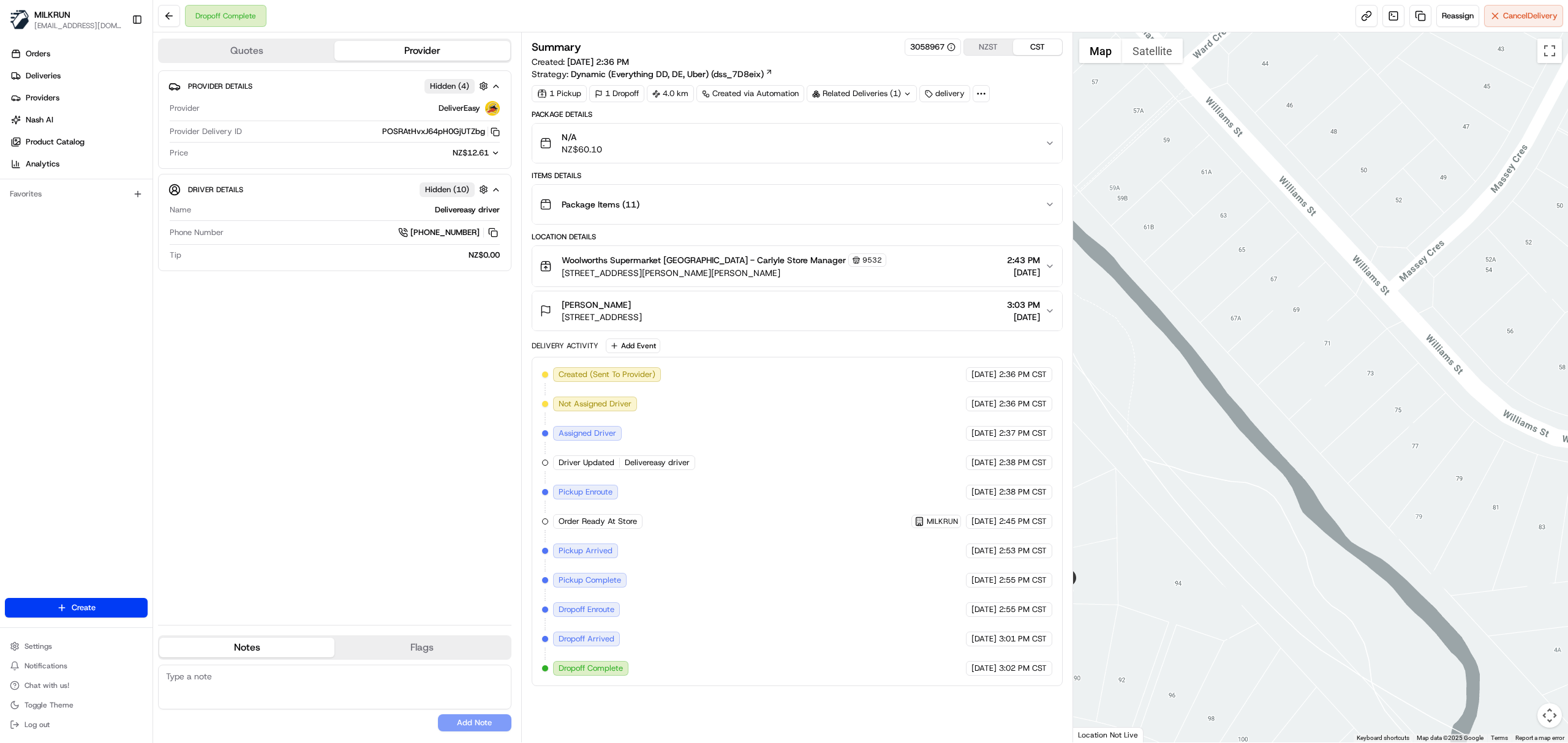
drag, startPoint x: 1226, startPoint y: 672, endPoint x: 1242, endPoint y: 398, distance: 274.5
click at [1242, 398] on div at bounding box center [1321, 388] width 495 height 710
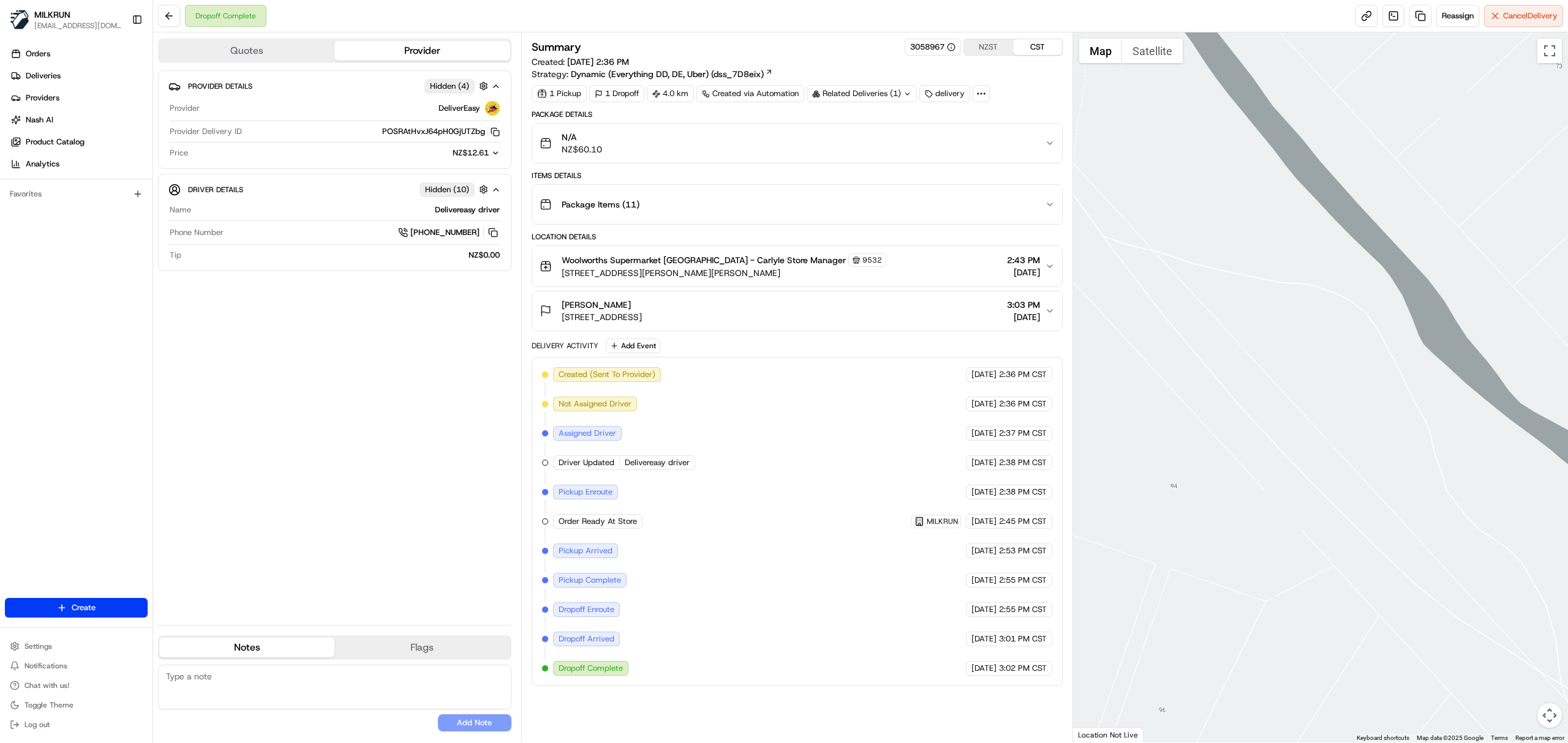
drag, startPoint x: 1253, startPoint y: 532, endPoint x: 1328, endPoint y: 388, distance: 162.4
click at [1328, 388] on div at bounding box center [1321, 388] width 495 height 710
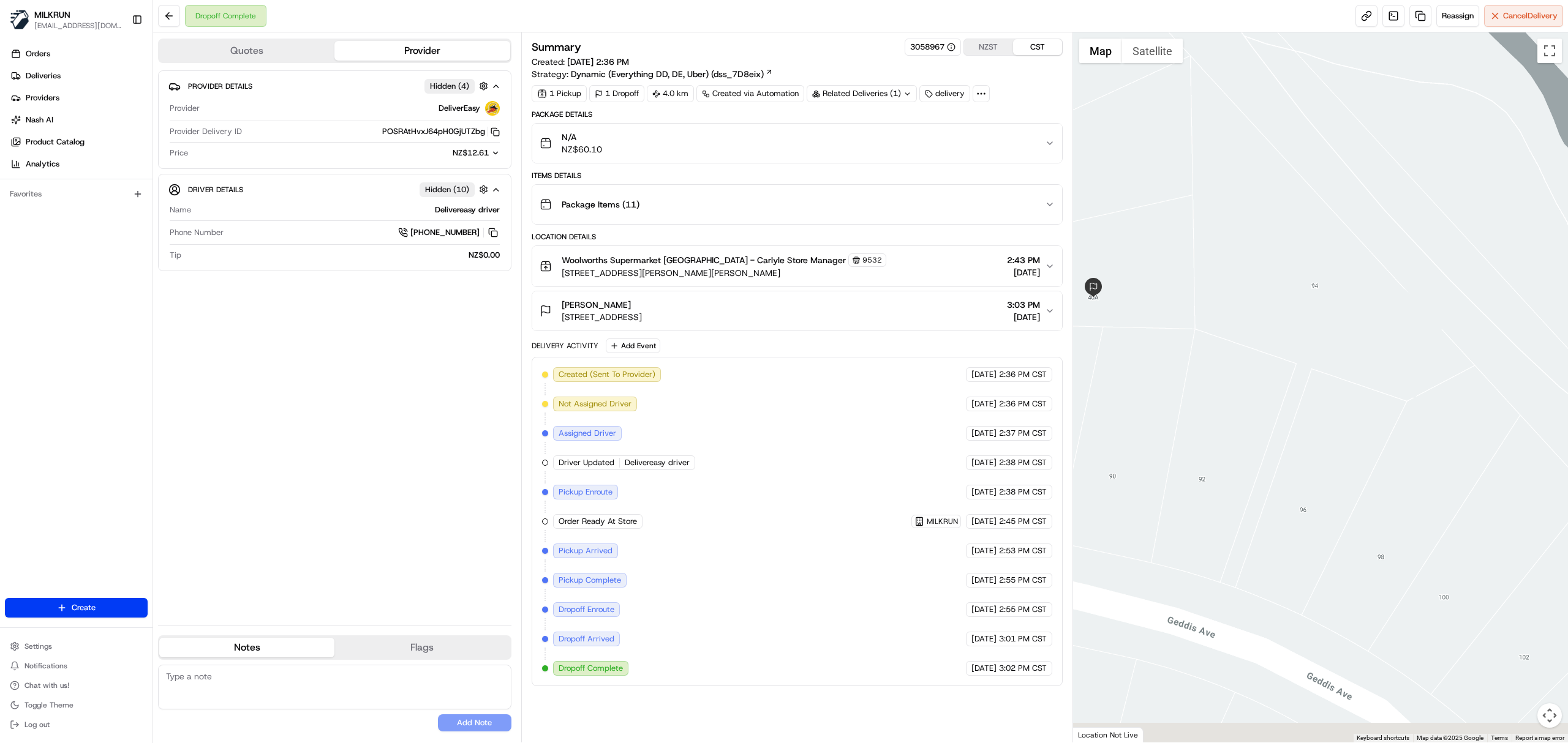
drag, startPoint x: 1264, startPoint y: 439, endPoint x: 1361, endPoint y: 311, distance: 160.6
click at [1361, 311] on div at bounding box center [1321, 388] width 495 height 710
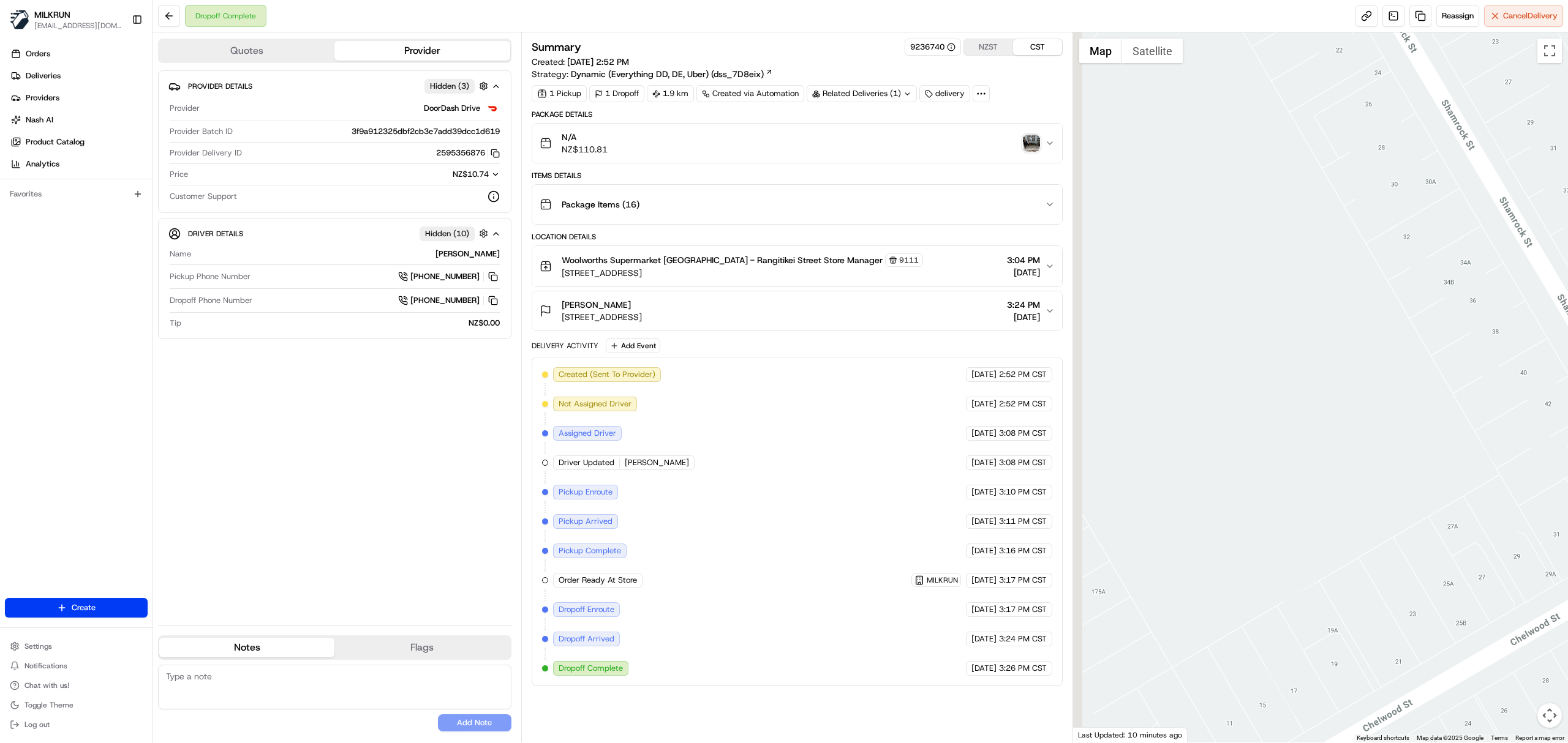
drag, startPoint x: 1134, startPoint y: 520, endPoint x: 1357, endPoint y: 358, distance: 275.6
click at [1357, 358] on div at bounding box center [1321, 388] width 495 height 710
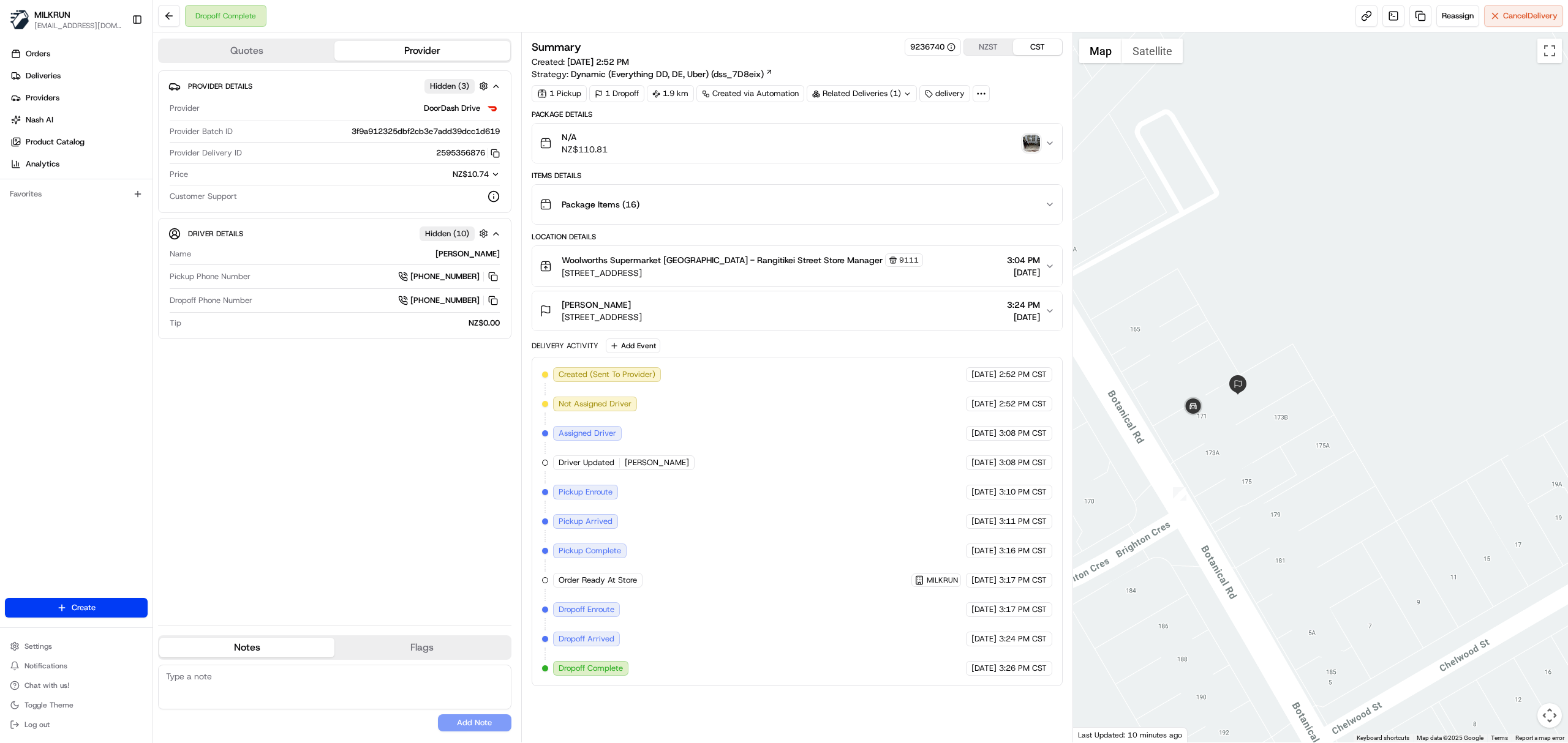
drag, startPoint x: 1134, startPoint y: 516, endPoint x: 1326, endPoint y: 405, distance: 221.8
click at [1326, 405] on div at bounding box center [1321, 388] width 495 height 710
